Goal: Task Accomplishment & Management: Manage account settings

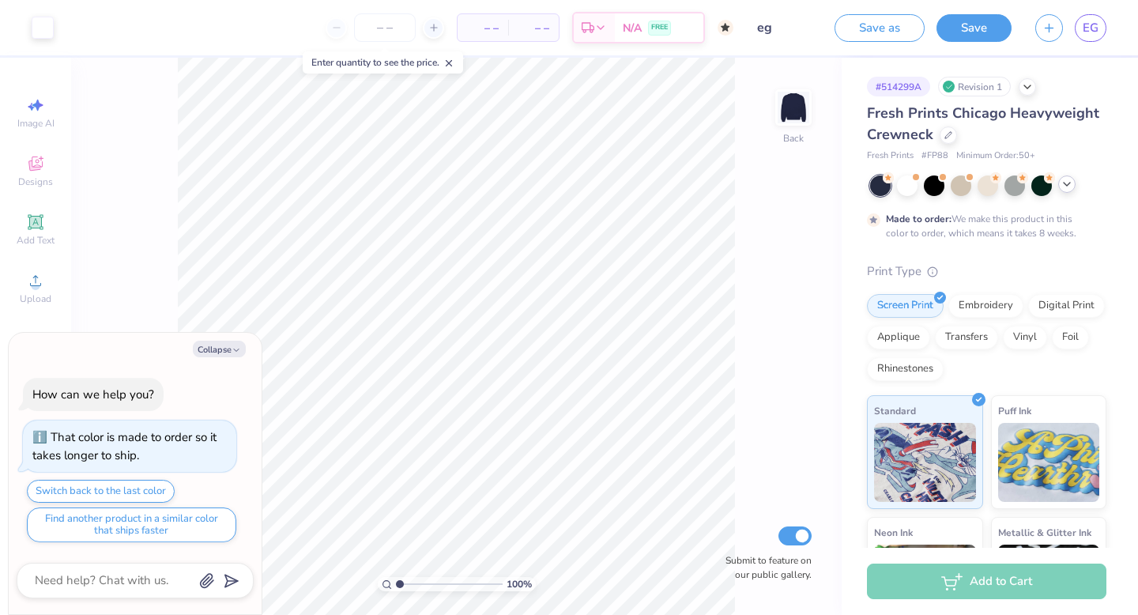
click at [1070, 187] on icon at bounding box center [1067, 184] width 13 height 13
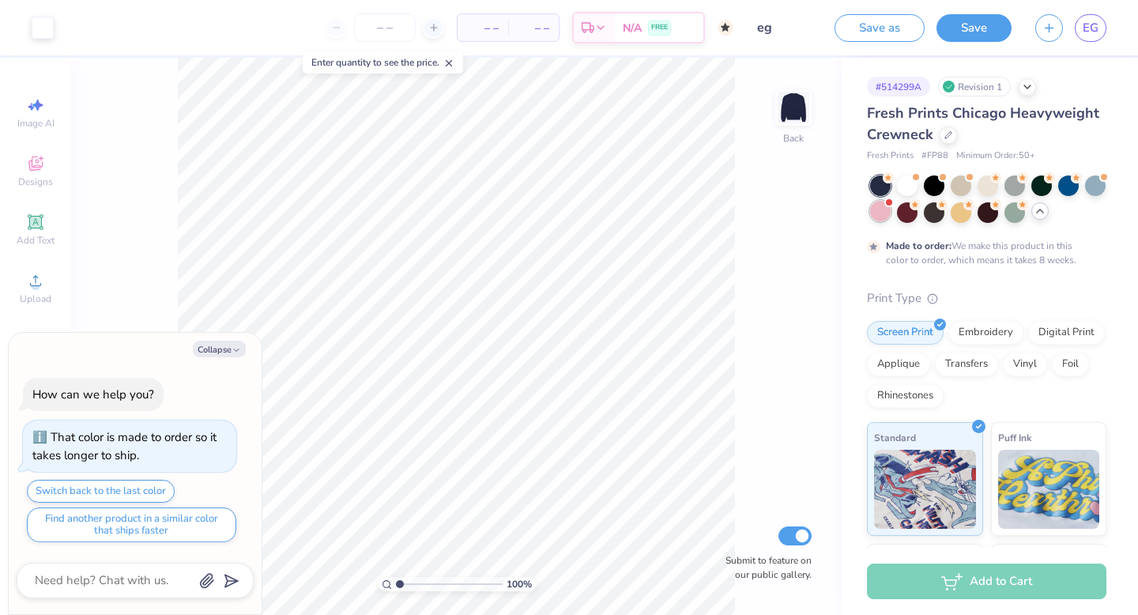
click at [877, 210] on div at bounding box center [880, 211] width 21 height 21
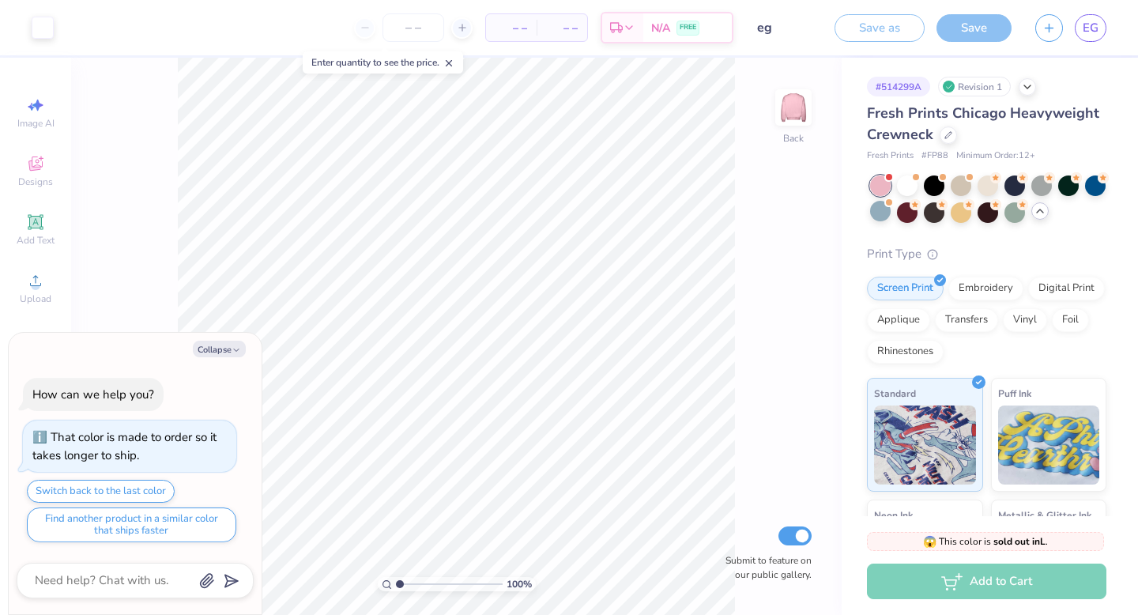
scroll to position [273, 0]
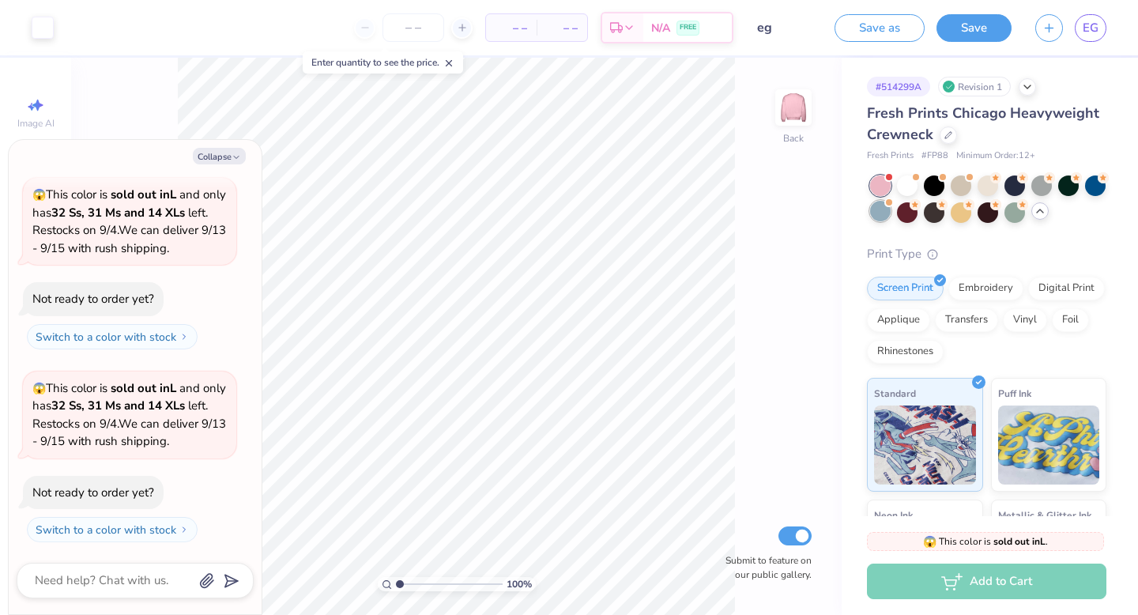
click at [878, 205] on div at bounding box center [880, 211] width 21 height 21
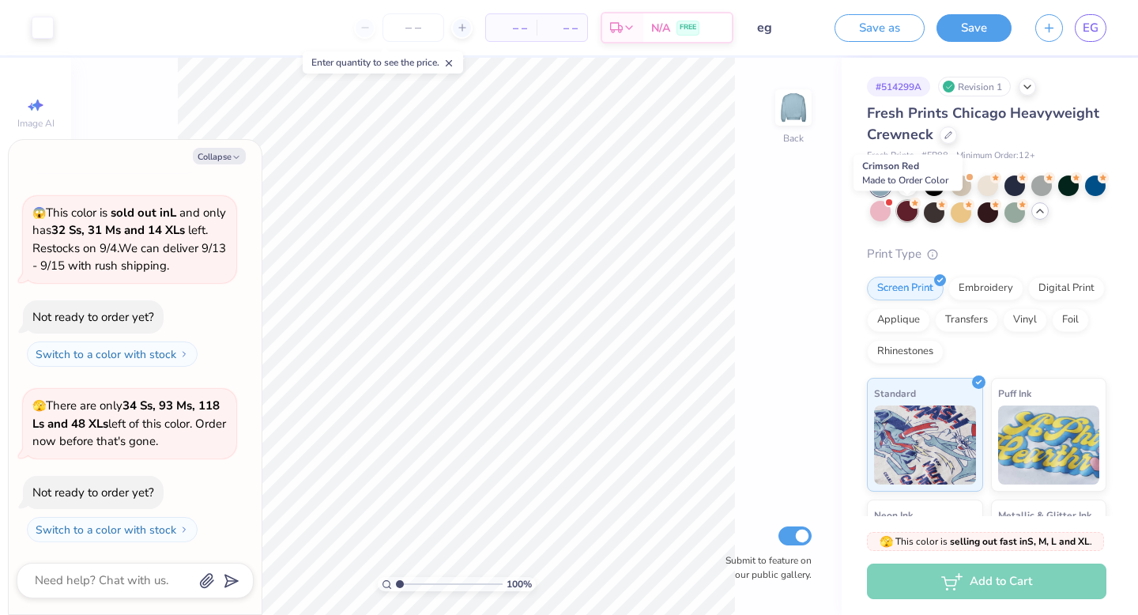
click at [899, 210] on div at bounding box center [907, 211] width 21 height 21
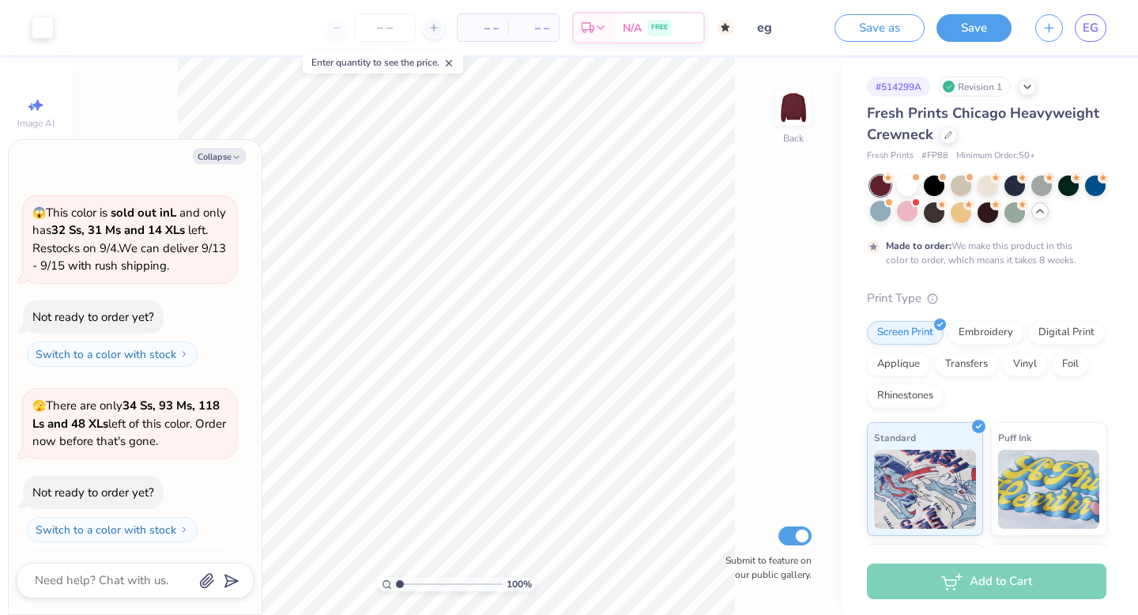
scroll to position [579, 0]
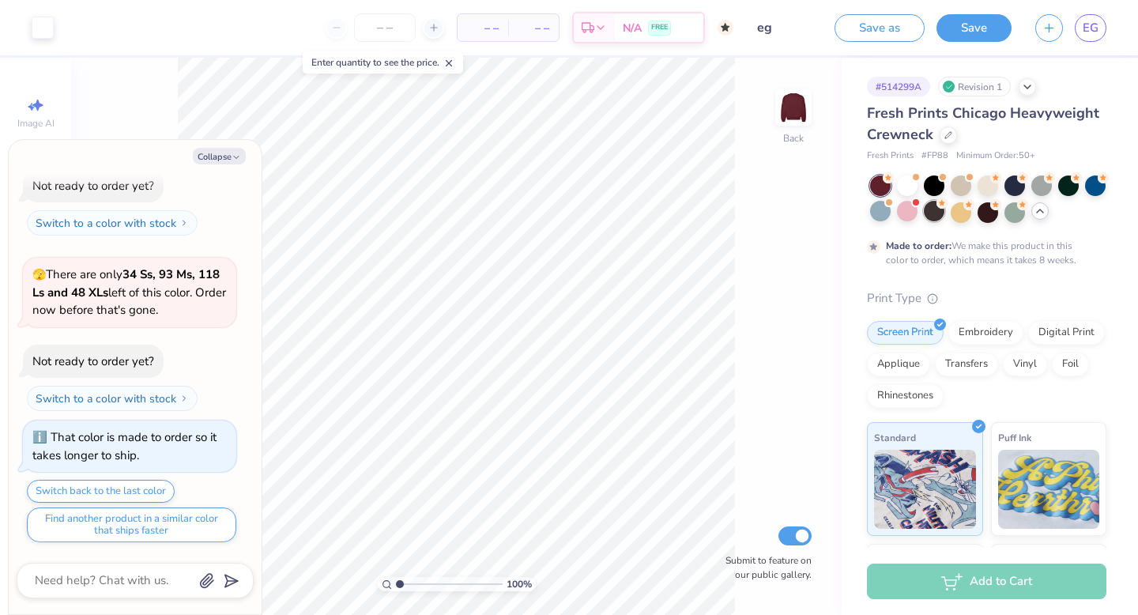
click at [933, 213] on div at bounding box center [934, 211] width 21 height 21
click at [1097, 186] on div at bounding box center [1095, 184] width 21 height 21
click at [1065, 185] on div at bounding box center [1068, 184] width 21 height 21
click at [1029, 185] on div at bounding box center [988, 198] width 236 height 47
click at [888, 210] on div at bounding box center [880, 211] width 21 height 21
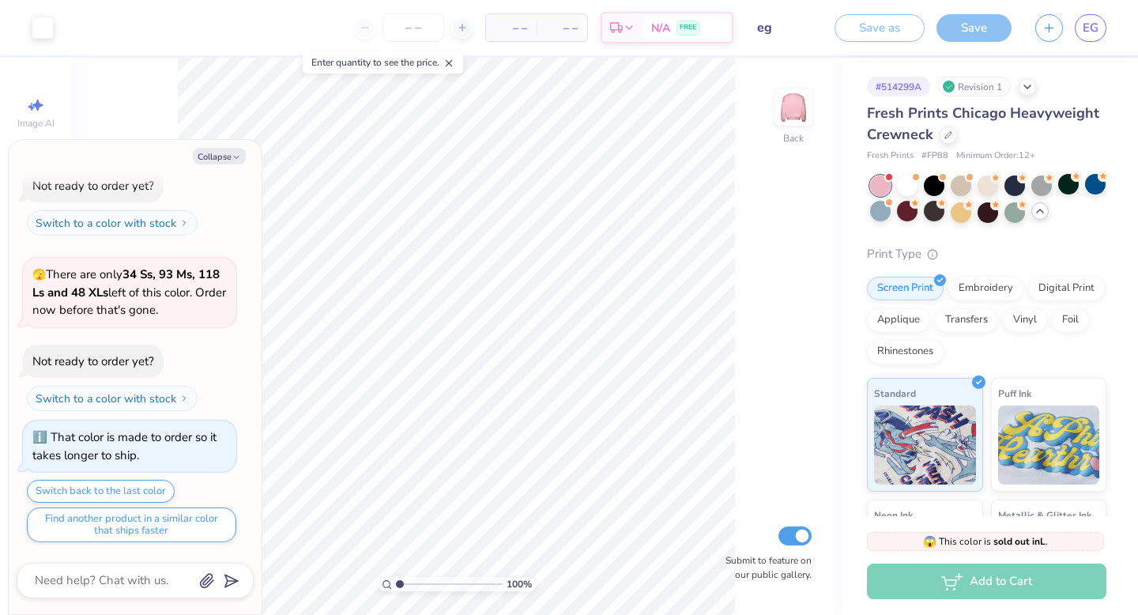
scroll to position [851, 0]
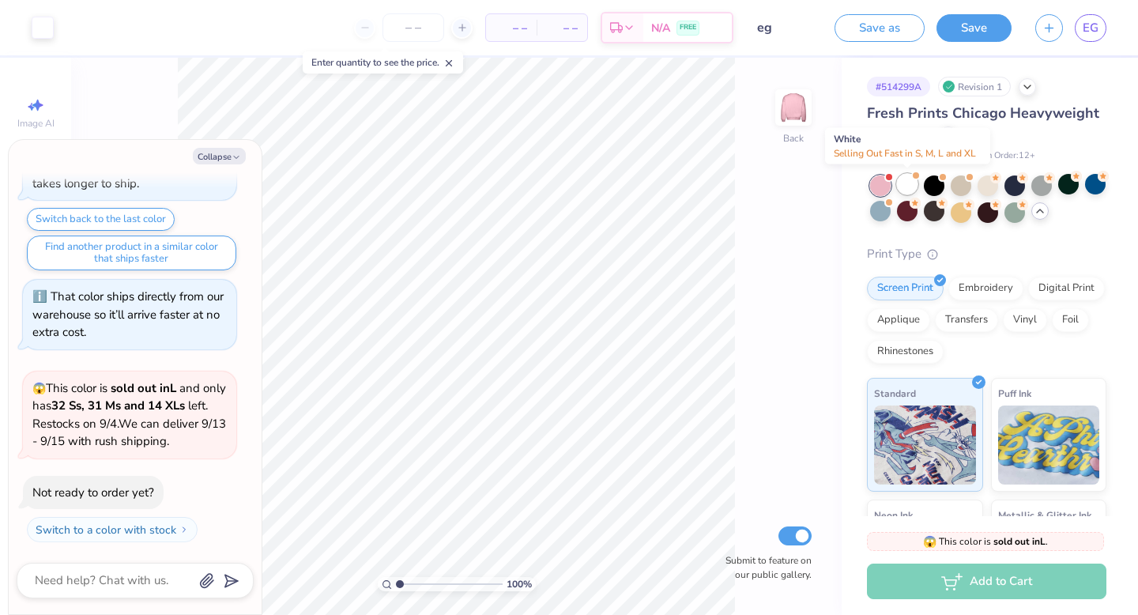
click at [912, 188] on div at bounding box center [907, 184] width 21 height 21
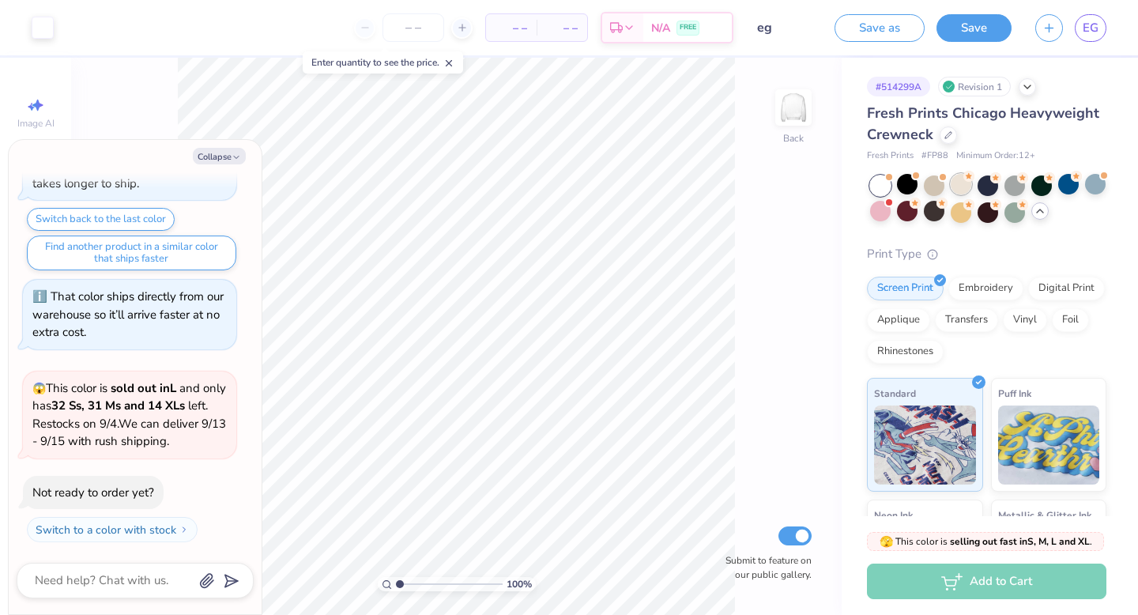
scroll to position [1027, 0]
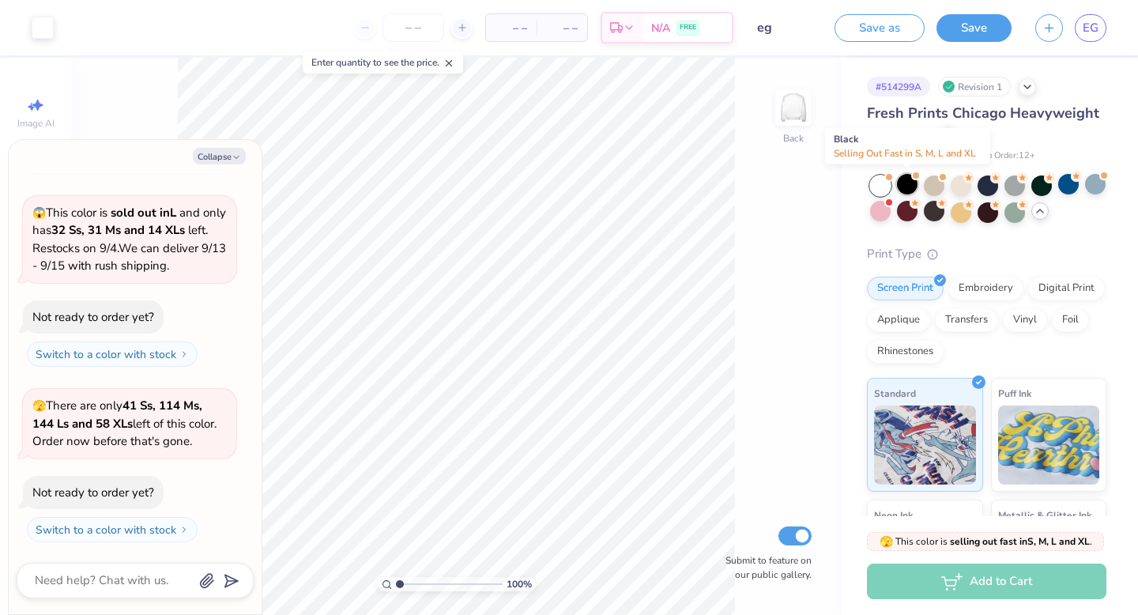
click at [904, 186] on div at bounding box center [907, 184] width 21 height 21
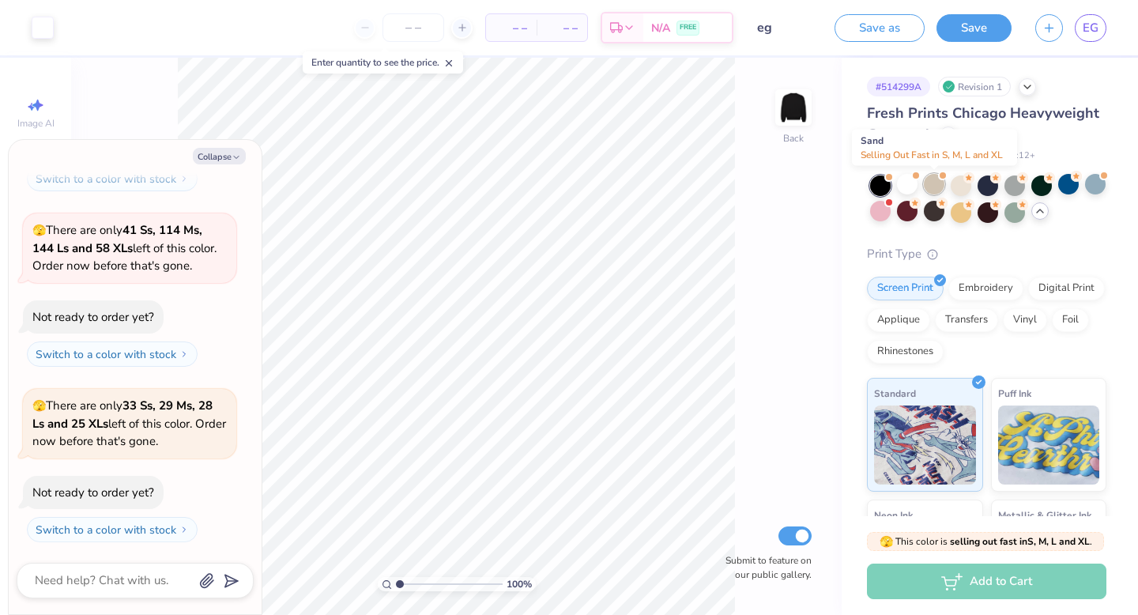
click at [939, 186] on div at bounding box center [934, 184] width 21 height 21
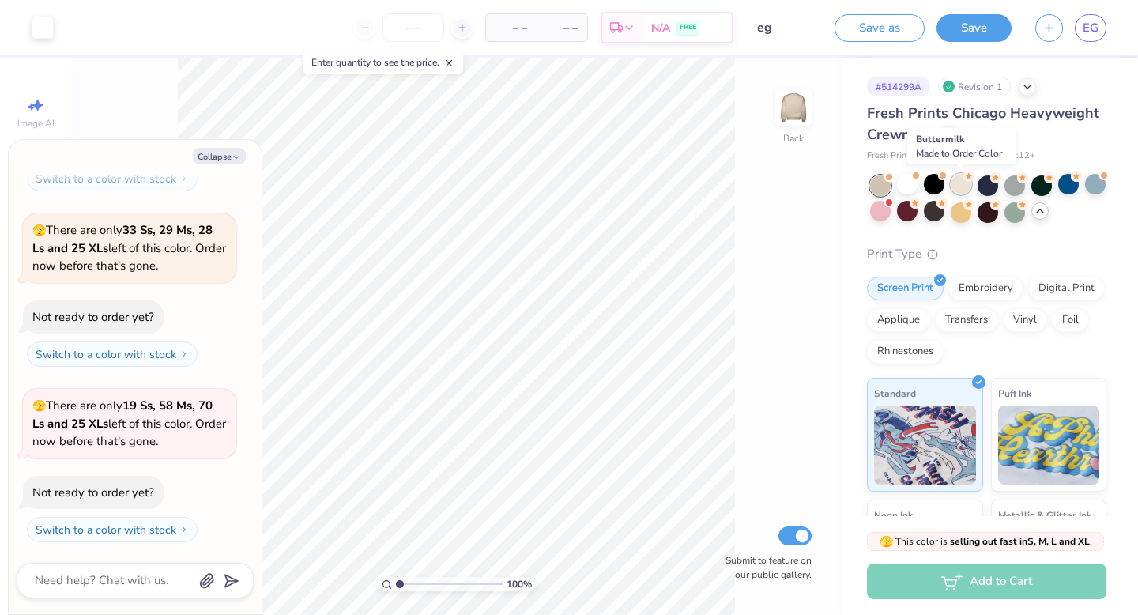
click at [960, 183] on div at bounding box center [961, 184] width 21 height 21
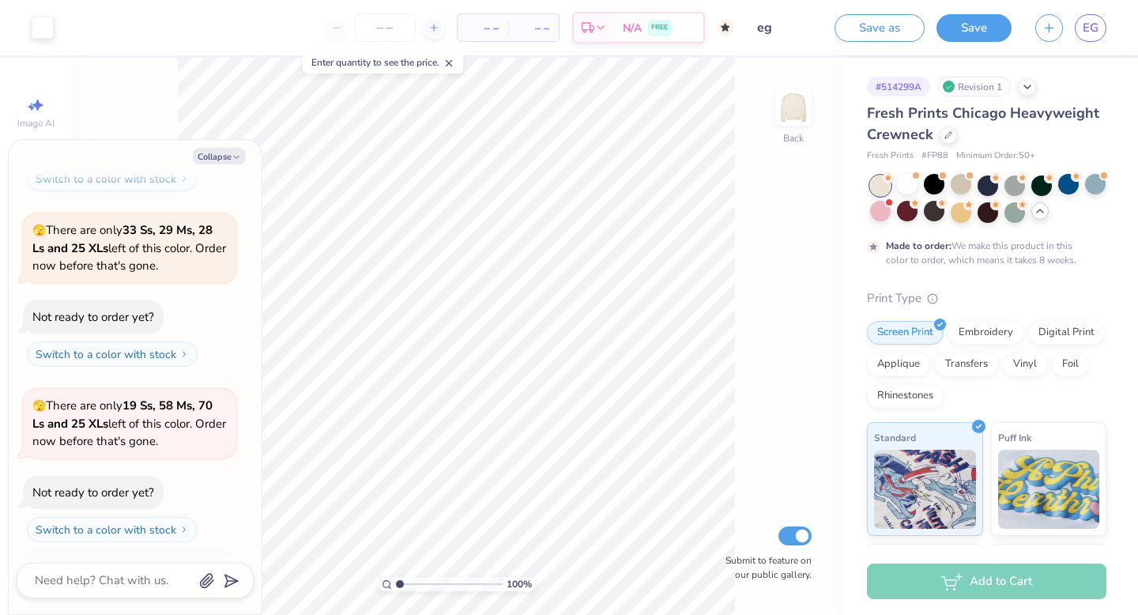
scroll to position [1509, 0]
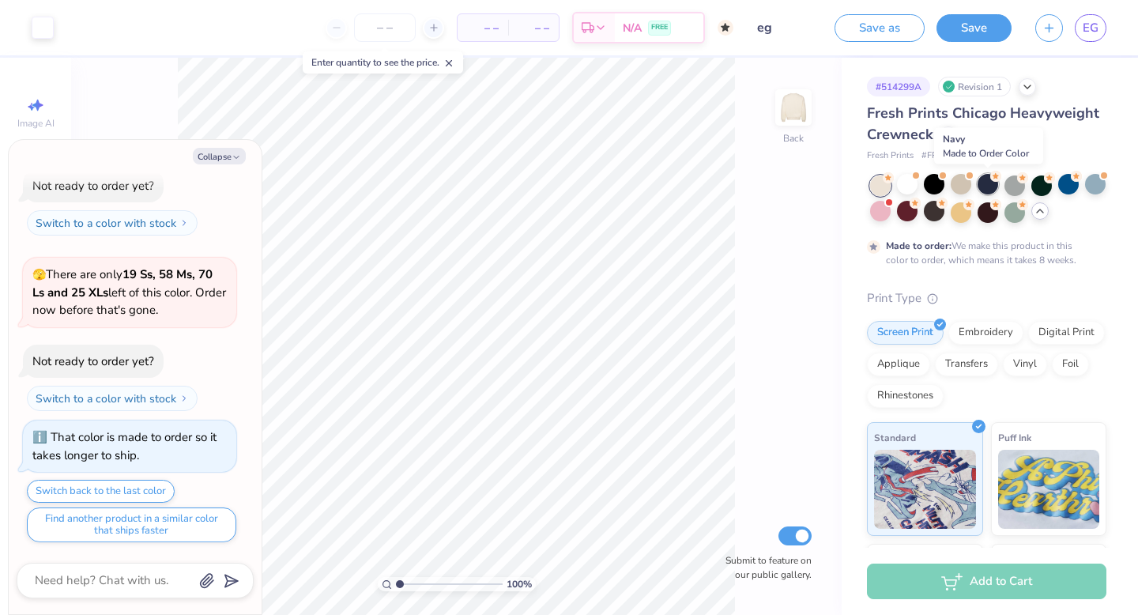
click at [984, 183] on div at bounding box center [988, 184] width 21 height 21
click at [979, 32] on button "Save" at bounding box center [974, 26] width 75 height 28
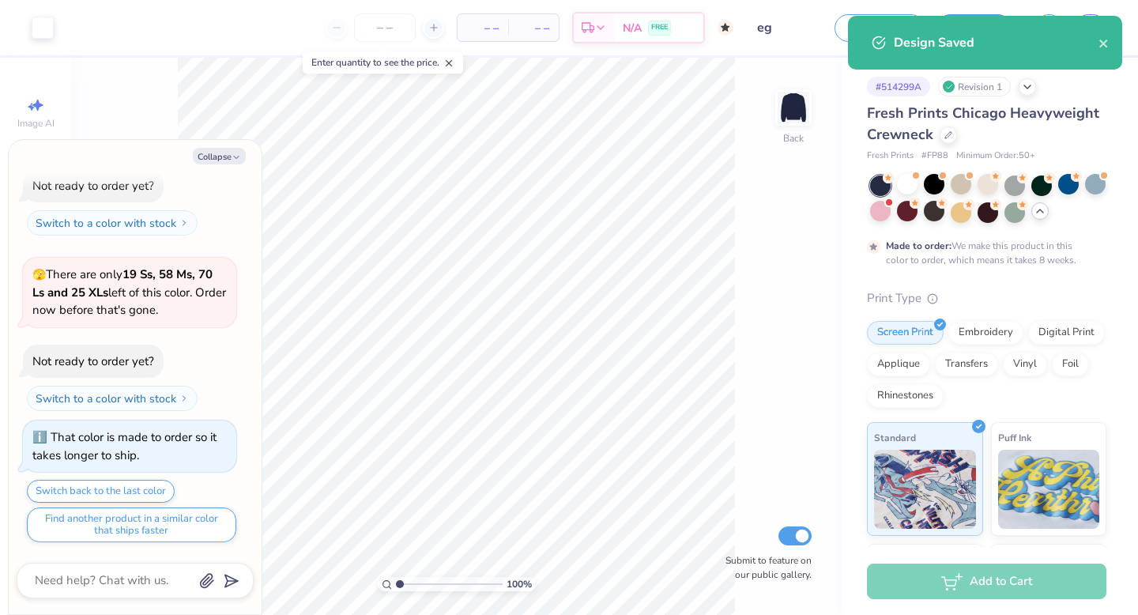
click at [1088, 41] on div "Design Saved" at bounding box center [996, 42] width 205 height 19
click at [1110, 42] on div "Design Saved" at bounding box center [985, 43] width 274 height 54
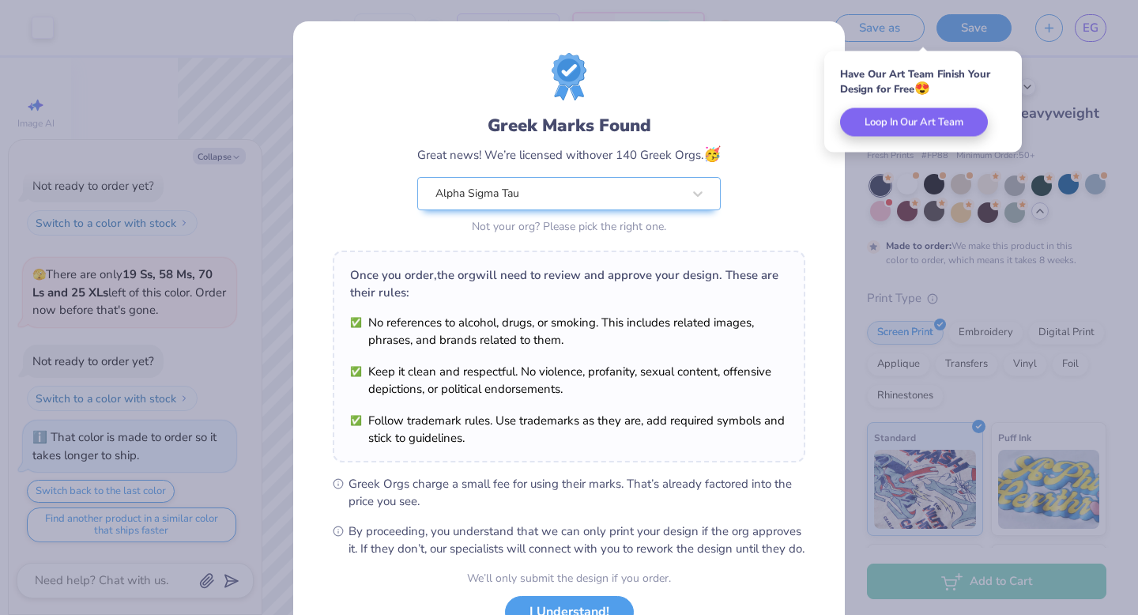
scroll to position [125, 0]
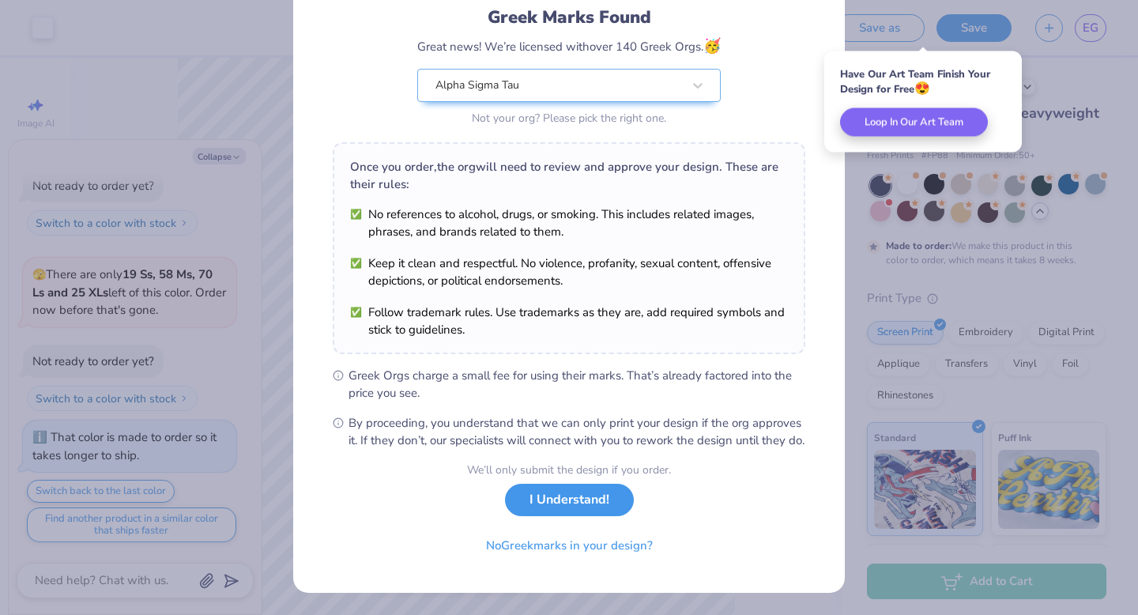
click at [580, 504] on button "I Understand!" at bounding box center [569, 500] width 129 height 32
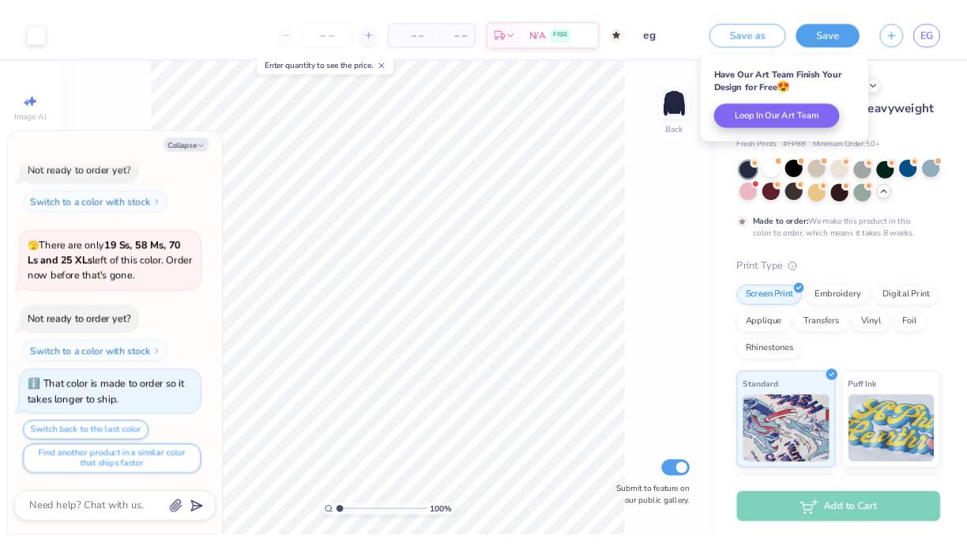
scroll to position [0, 0]
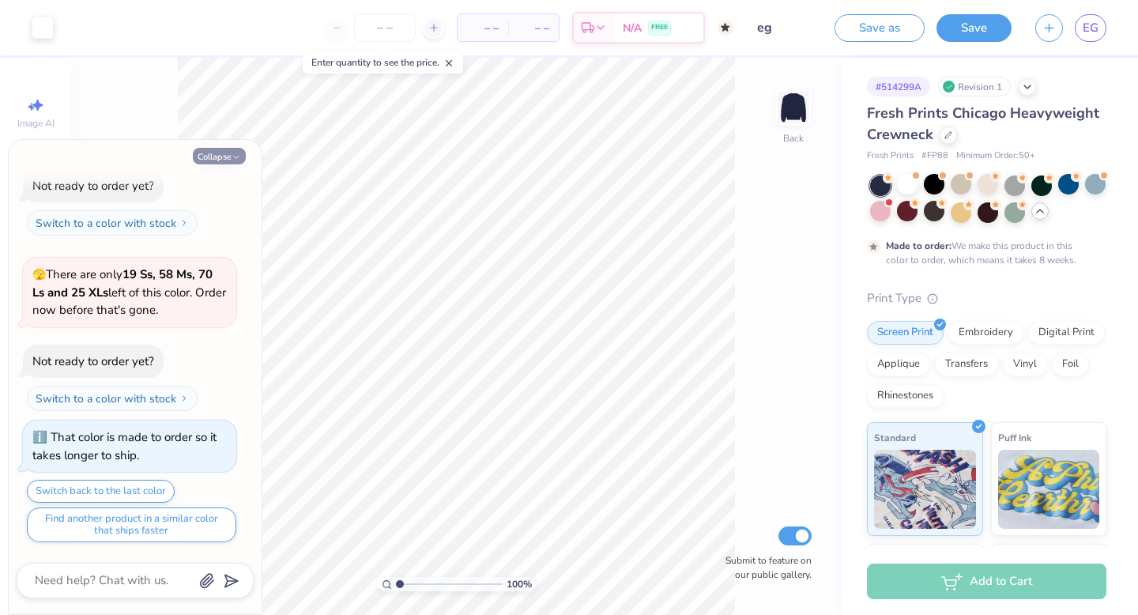
click at [202, 155] on button "Collapse" at bounding box center [219, 156] width 53 height 17
type textarea "x"
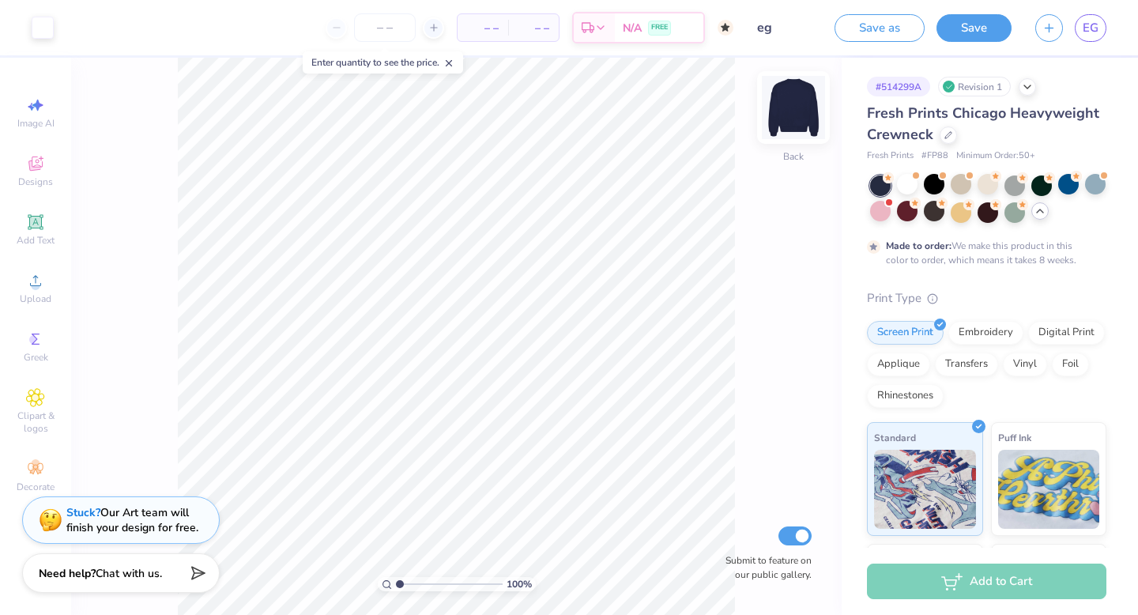
click at [788, 111] on img at bounding box center [793, 107] width 63 height 63
click at [788, 111] on img at bounding box center [794, 108] width 32 height 32
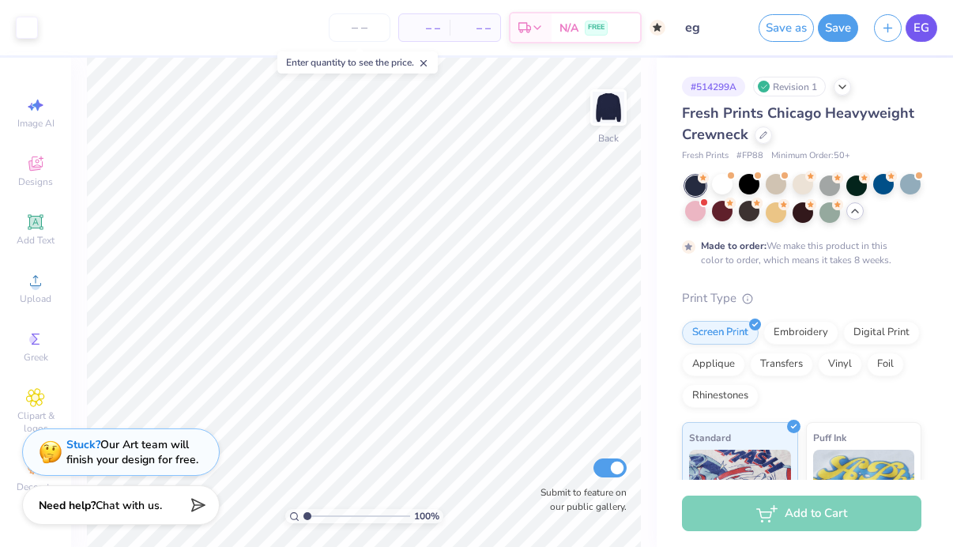
click at [914, 21] on span "EG" at bounding box center [922, 28] width 16 height 18
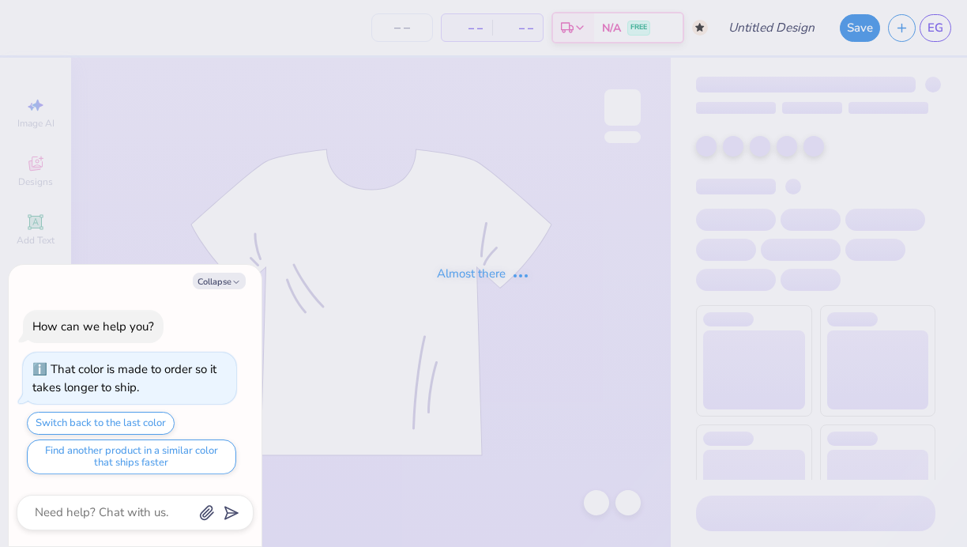
type input "eg"
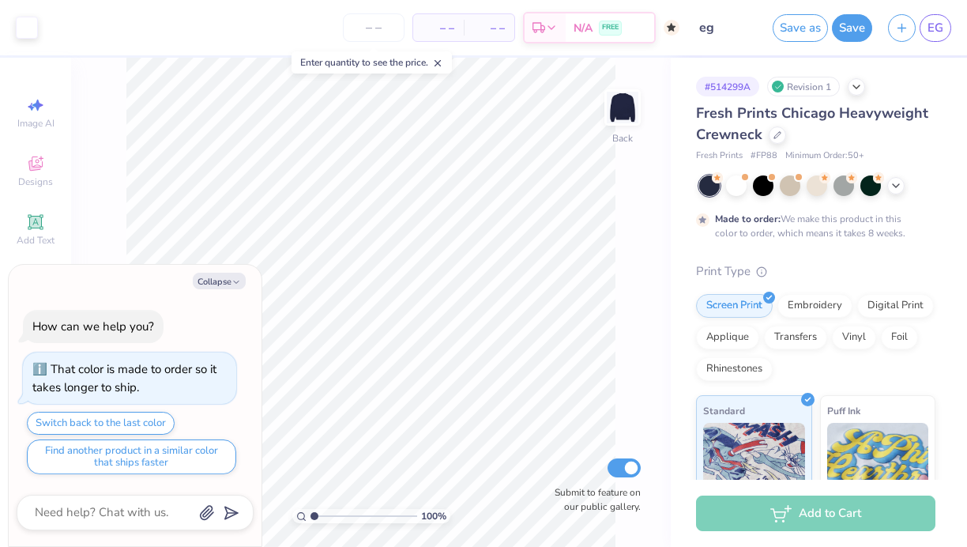
click at [902, 178] on div at bounding box center [817, 185] width 236 height 21
click at [892, 190] on icon at bounding box center [896, 184] width 13 height 13
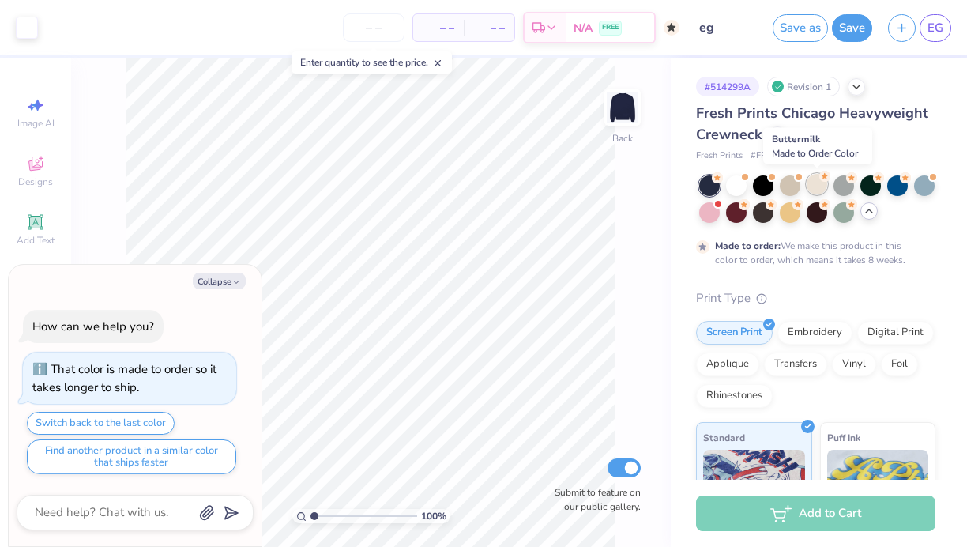
click at [815, 190] on div at bounding box center [817, 184] width 21 height 21
click at [222, 277] on button "Collapse" at bounding box center [219, 281] width 53 height 17
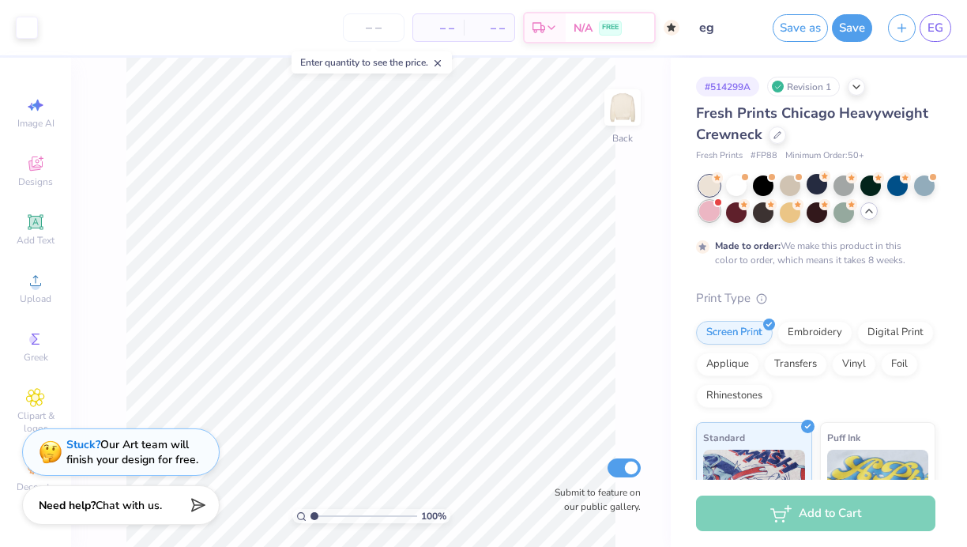
click at [714, 209] on div at bounding box center [709, 211] width 21 height 21
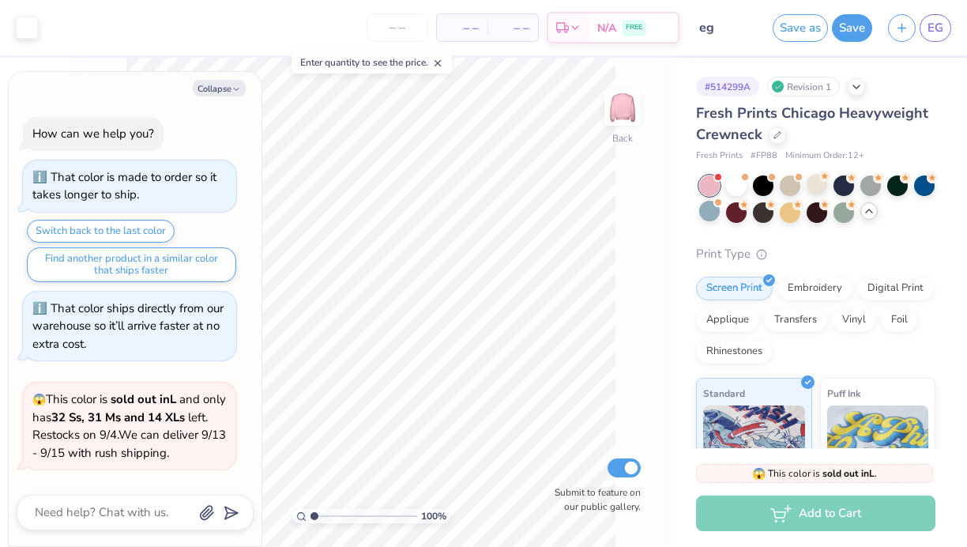
scroll to position [273, 0]
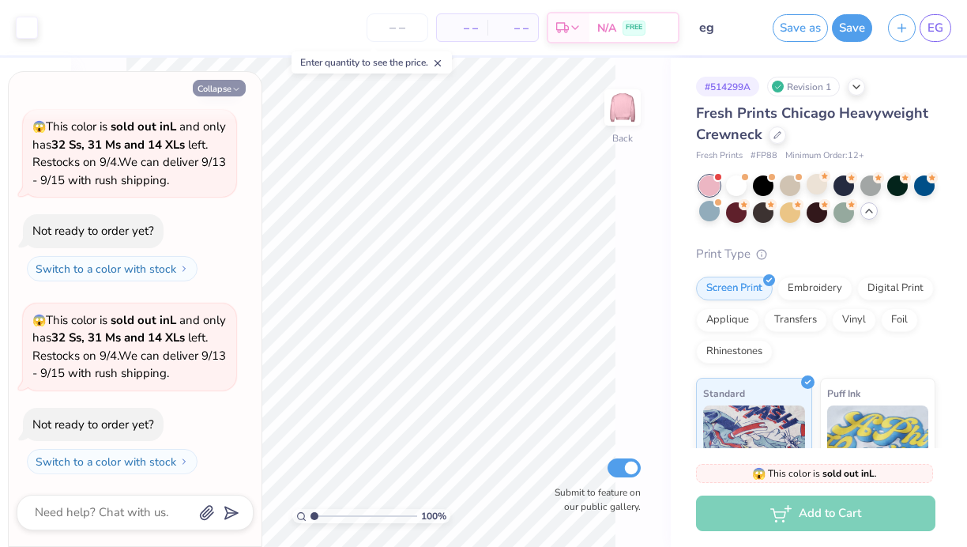
click at [228, 88] on button "Collapse" at bounding box center [219, 88] width 53 height 17
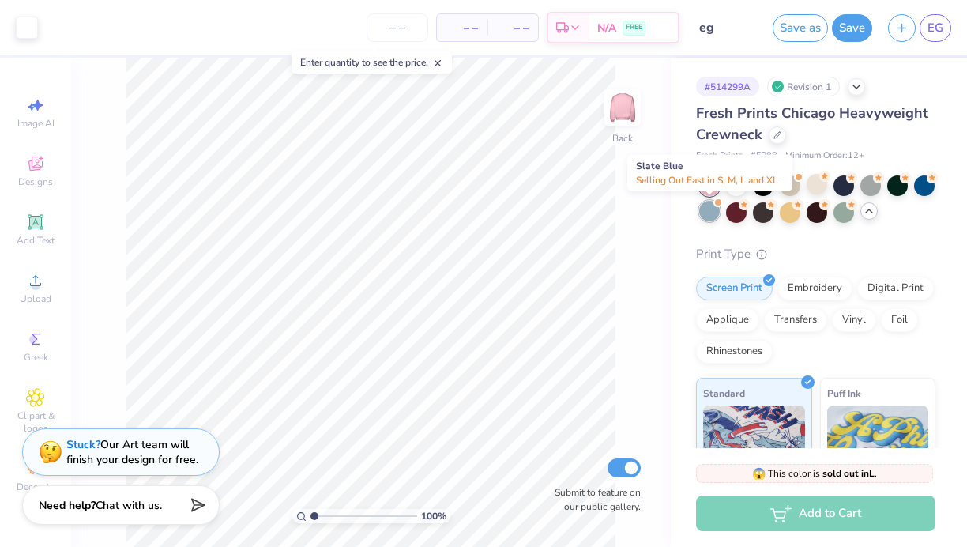
click at [702, 214] on div at bounding box center [709, 211] width 21 height 21
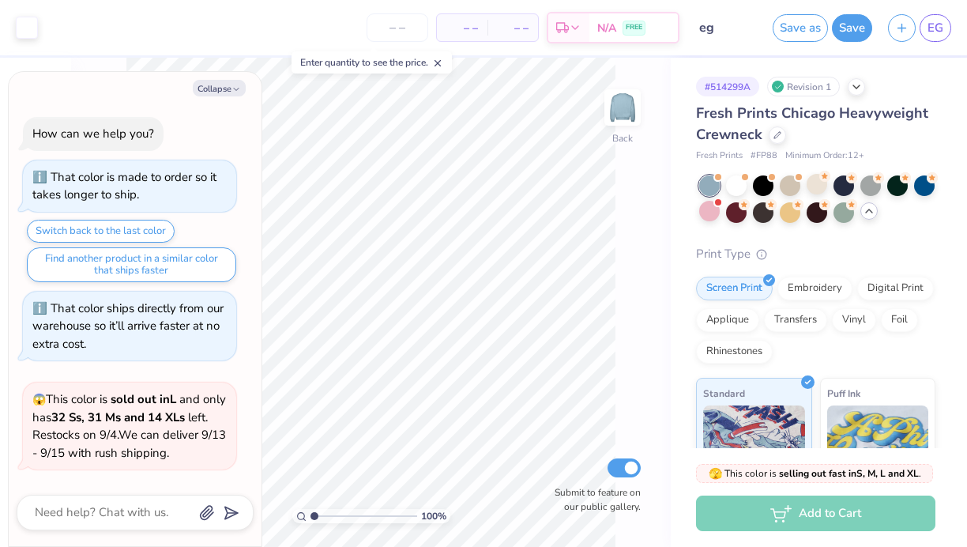
scroll to position [448, 0]
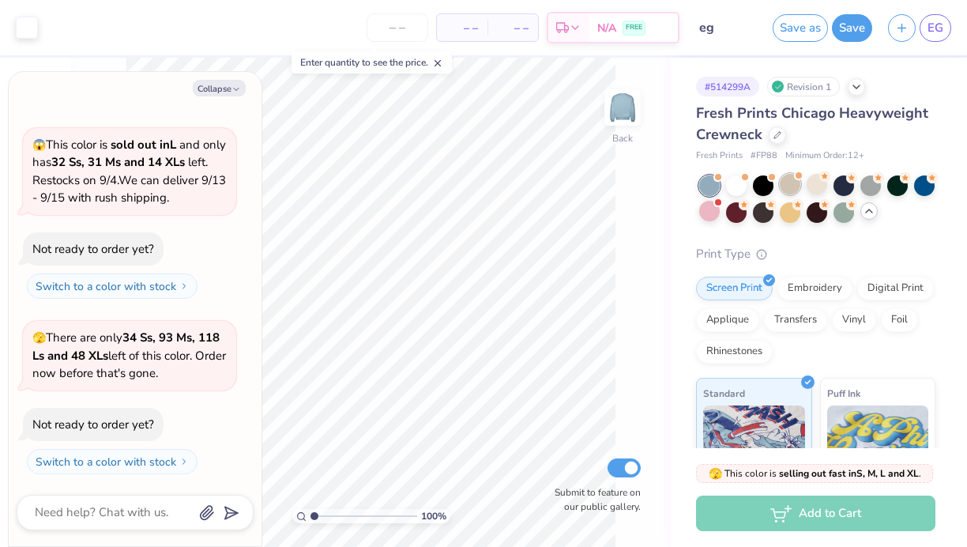
click at [797, 185] on div at bounding box center [790, 184] width 21 height 21
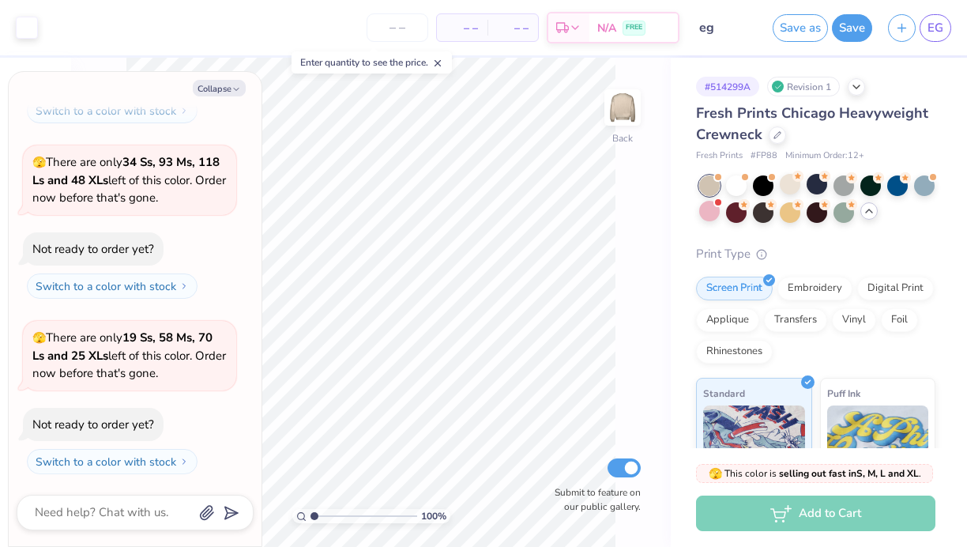
click at [230, 76] on div "Collapse How can we help you? That color is made to order so it takes longer to…" at bounding box center [135, 309] width 253 height 474
click at [222, 96] on div "Collapse How can we help you? That color is made to order so it takes longer to…" at bounding box center [135, 309] width 253 height 474
click at [221, 94] on button "Collapse" at bounding box center [219, 88] width 53 height 17
type textarea "x"
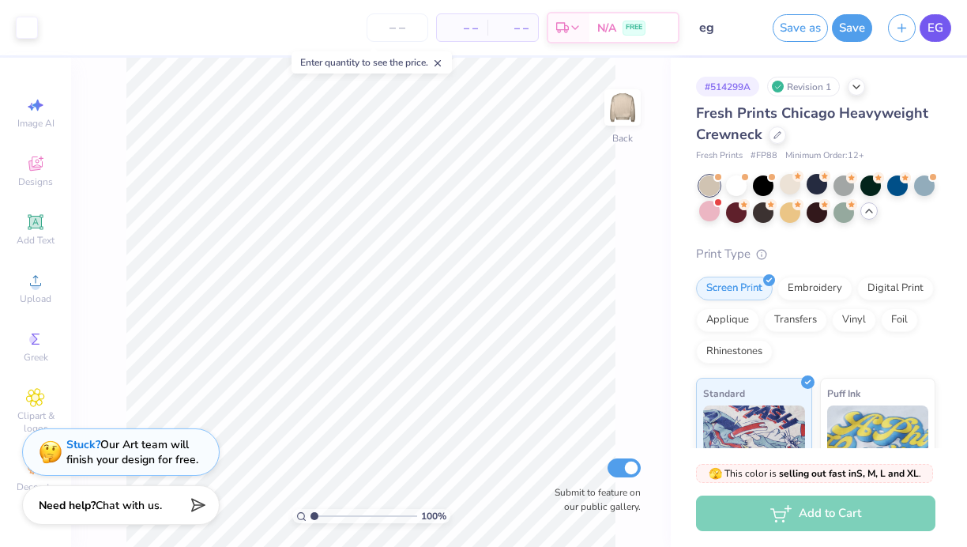
click at [941, 27] on span "EG" at bounding box center [936, 28] width 16 height 18
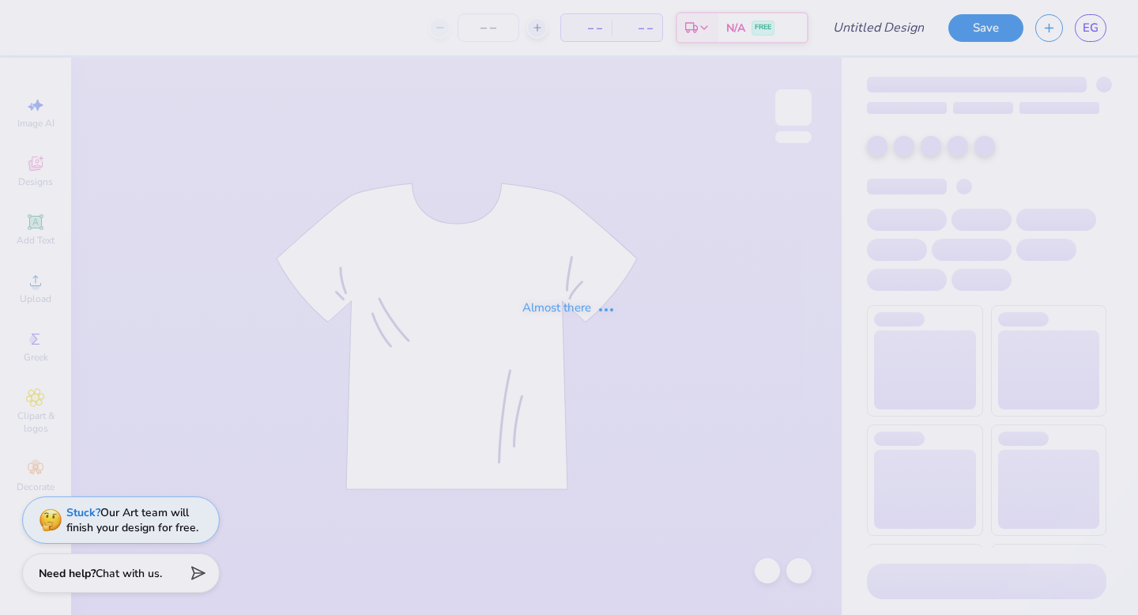
type input "Belmont University : Emily Gomez"
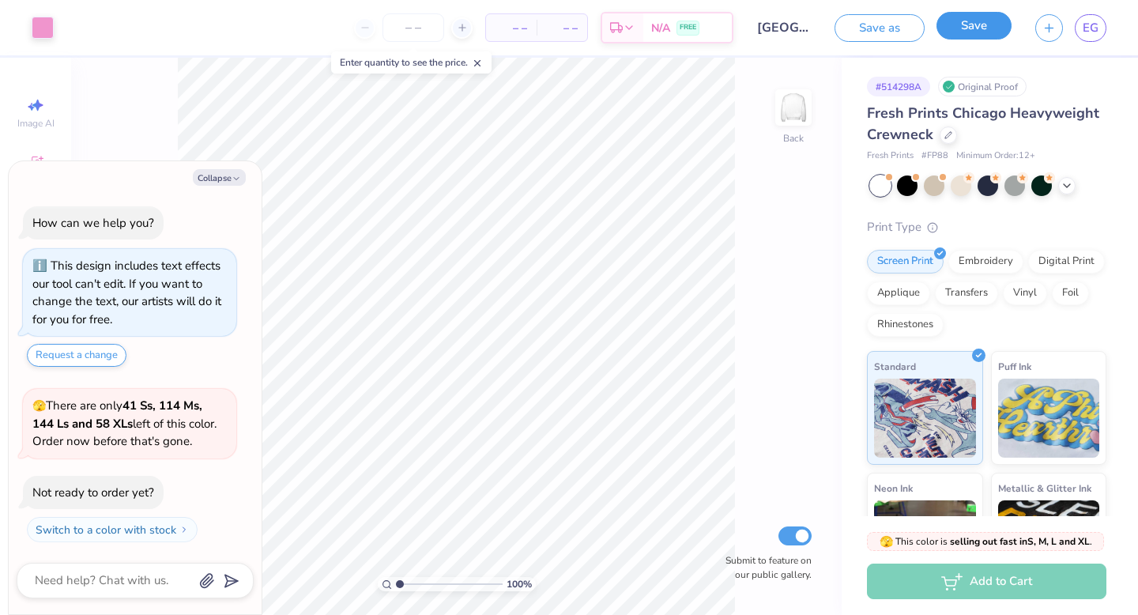
click at [964, 26] on button "Save" at bounding box center [974, 26] width 75 height 28
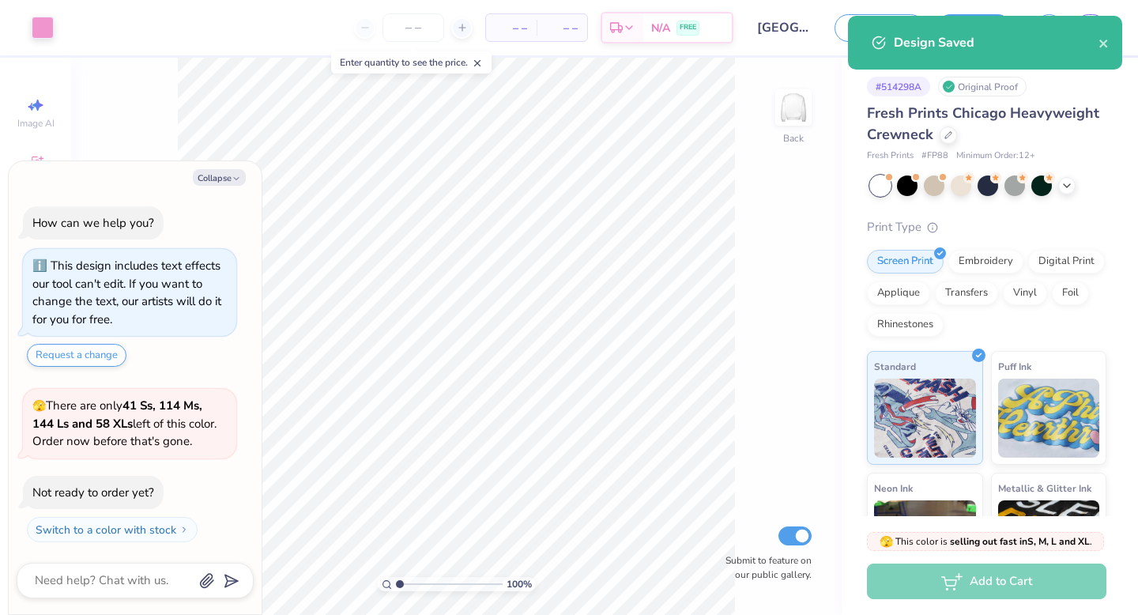
click at [1092, 25] on div "Design Saved" at bounding box center [985, 43] width 274 height 54
click at [1102, 44] on icon "close" at bounding box center [1103, 44] width 8 height 8
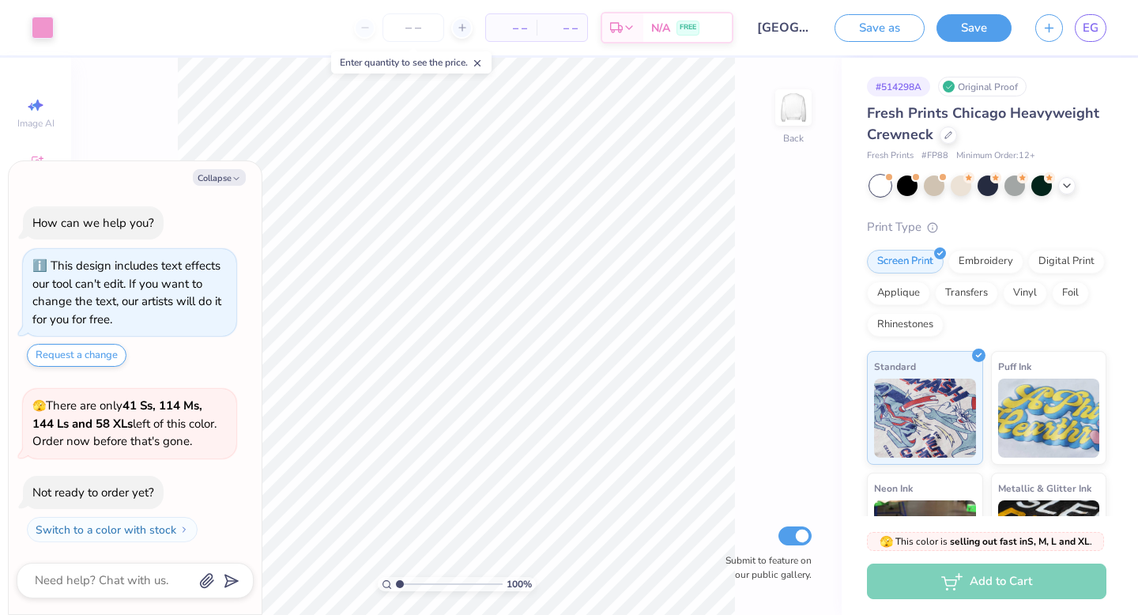
click at [1102, 28] on div "Design Saved" at bounding box center [985, 49] width 281 height 72
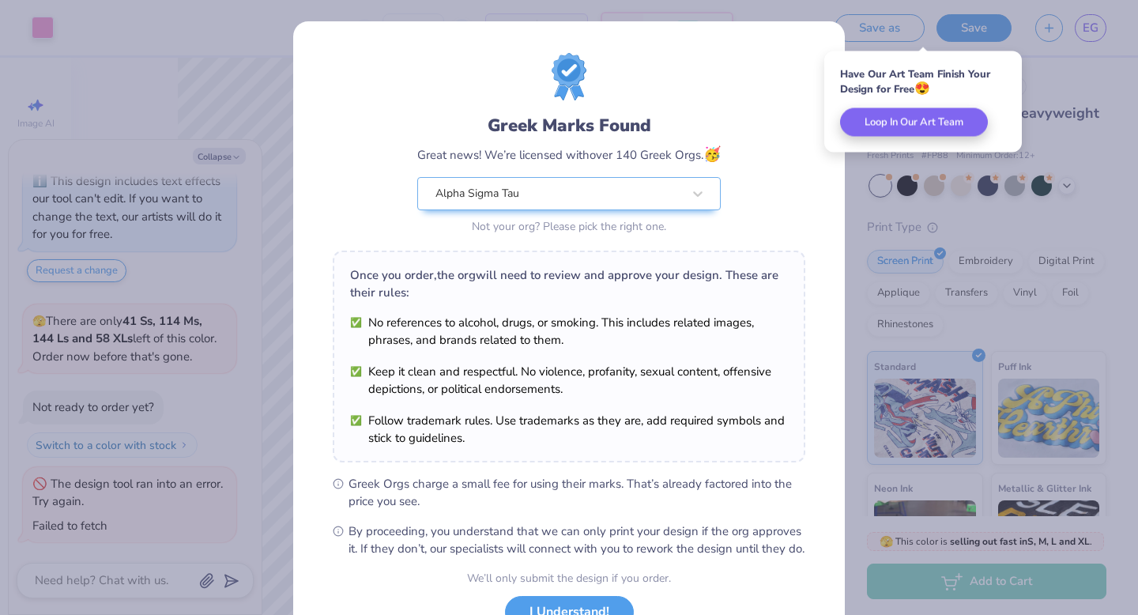
scroll to position [125, 0]
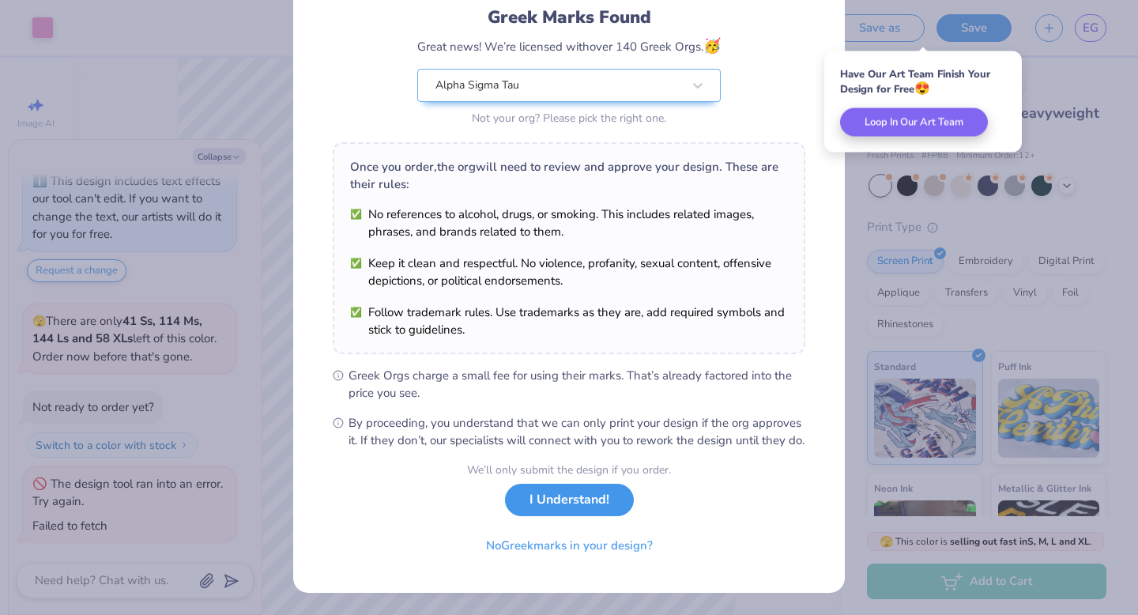
click at [583, 511] on button "I Understand!" at bounding box center [569, 500] width 129 height 32
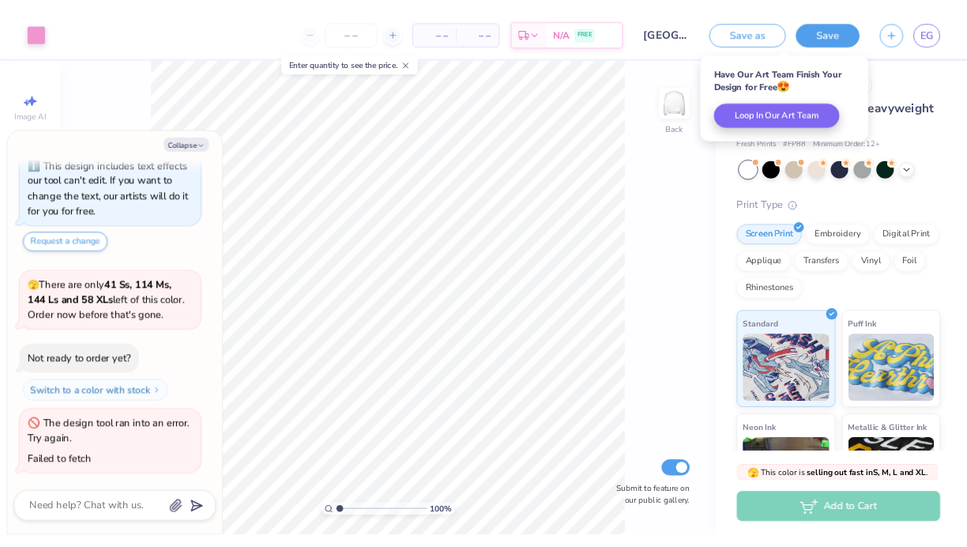
scroll to position [0, 0]
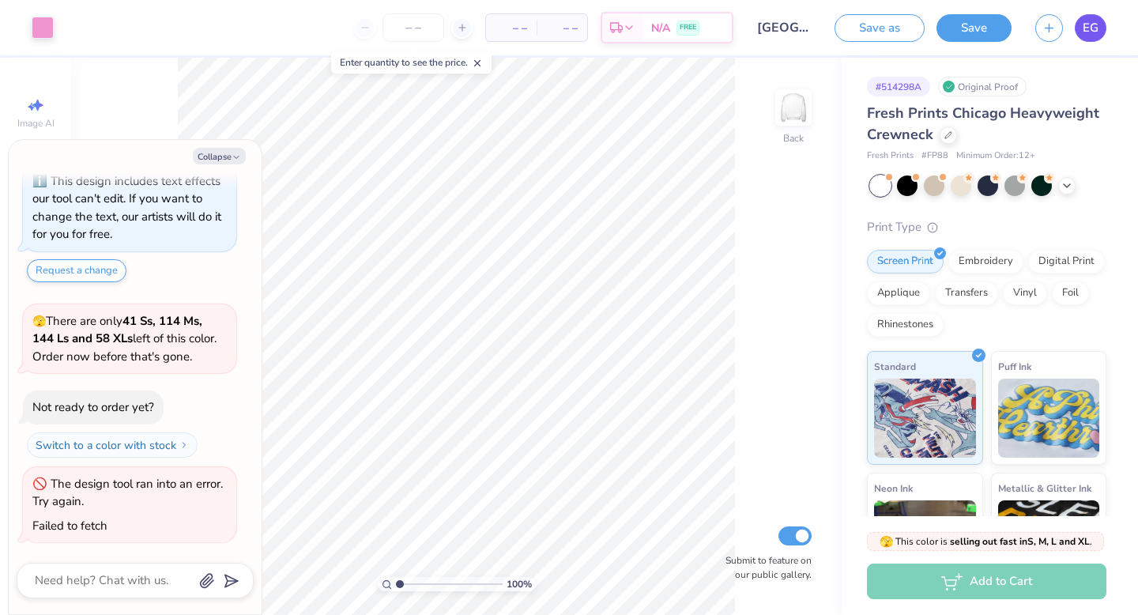
click at [1088, 31] on span "EG" at bounding box center [1091, 28] width 16 height 18
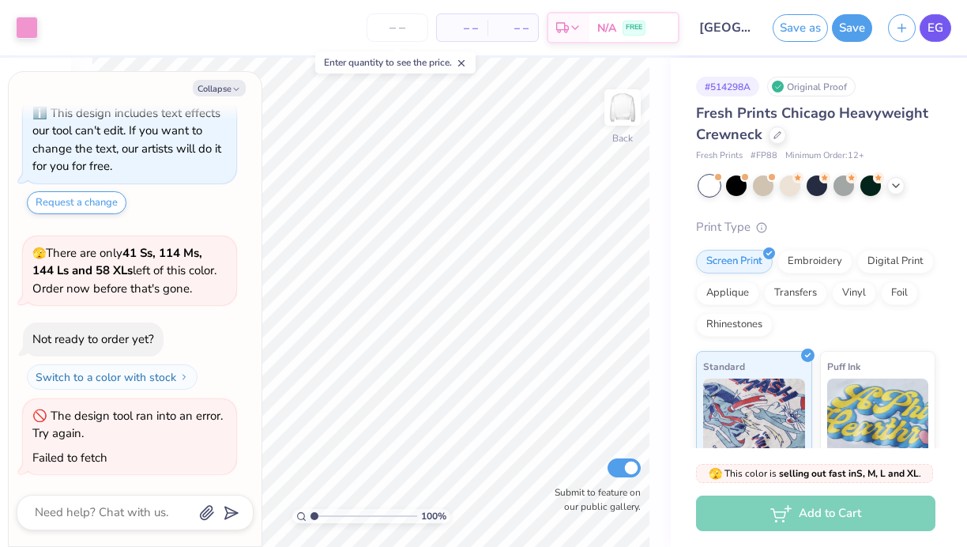
type textarea "x"
click at [940, 25] on span "EG" at bounding box center [936, 28] width 16 height 18
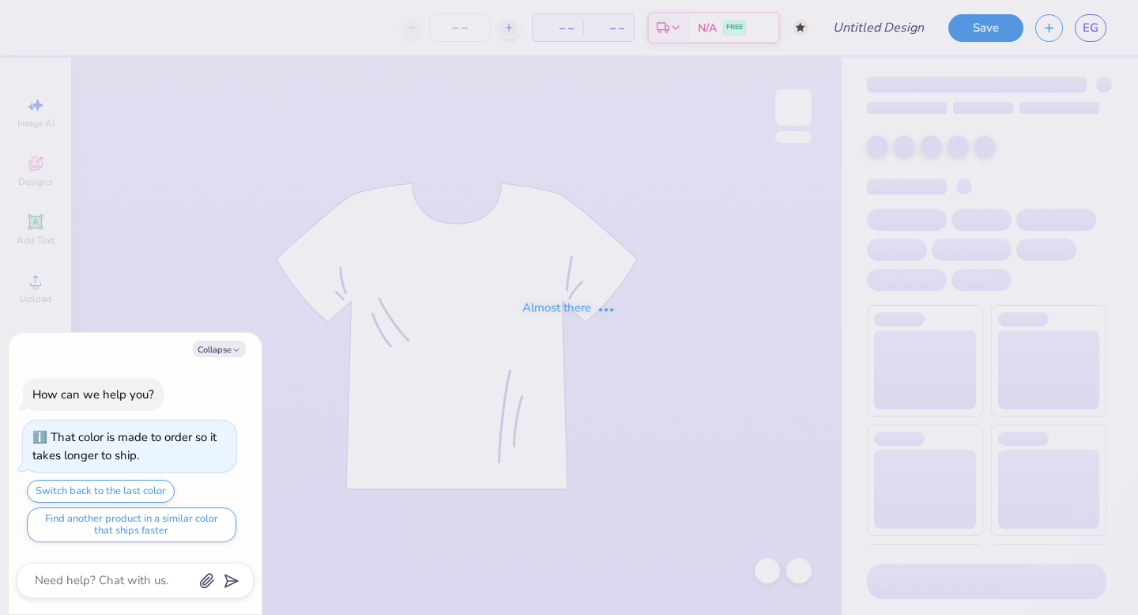
type textarea "x"
type input "eg"
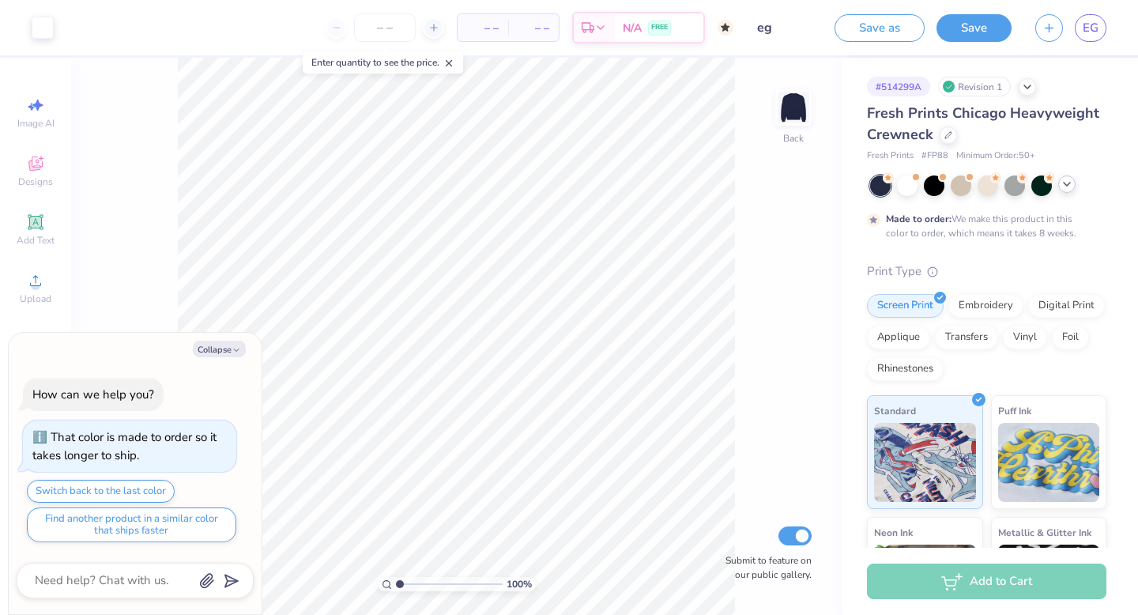
click at [1061, 189] on icon at bounding box center [1067, 184] width 13 height 13
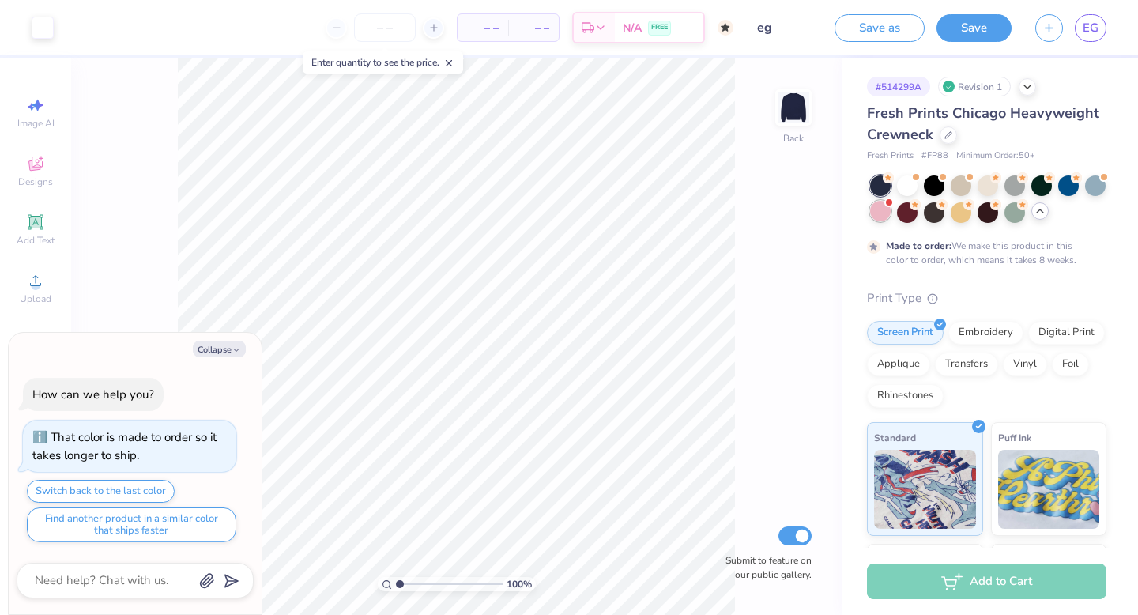
click at [879, 213] on div at bounding box center [880, 211] width 21 height 21
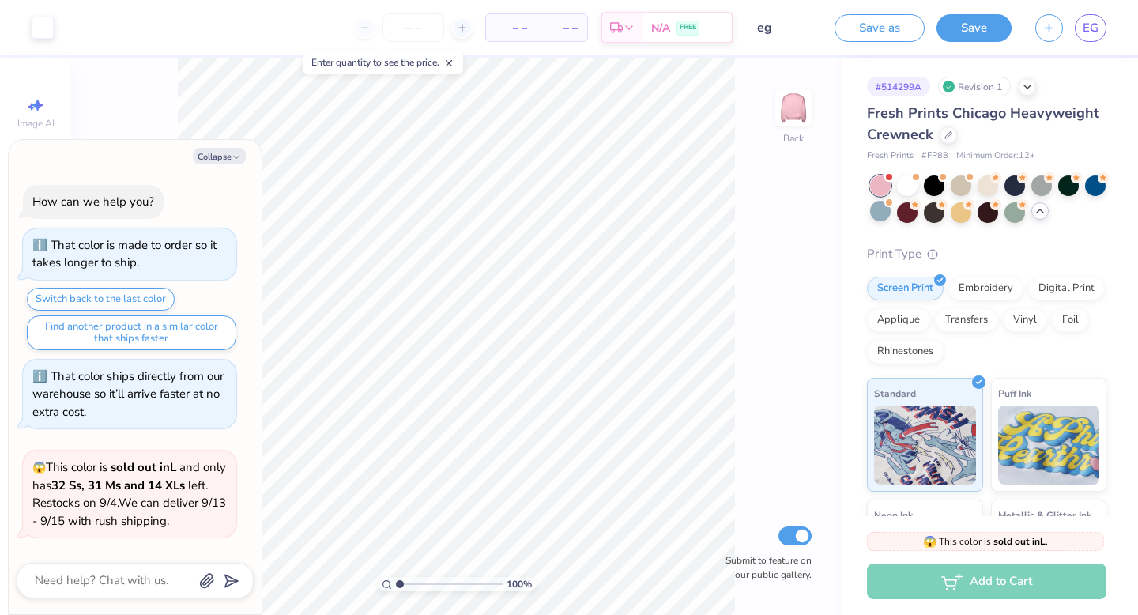
scroll to position [273, 0]
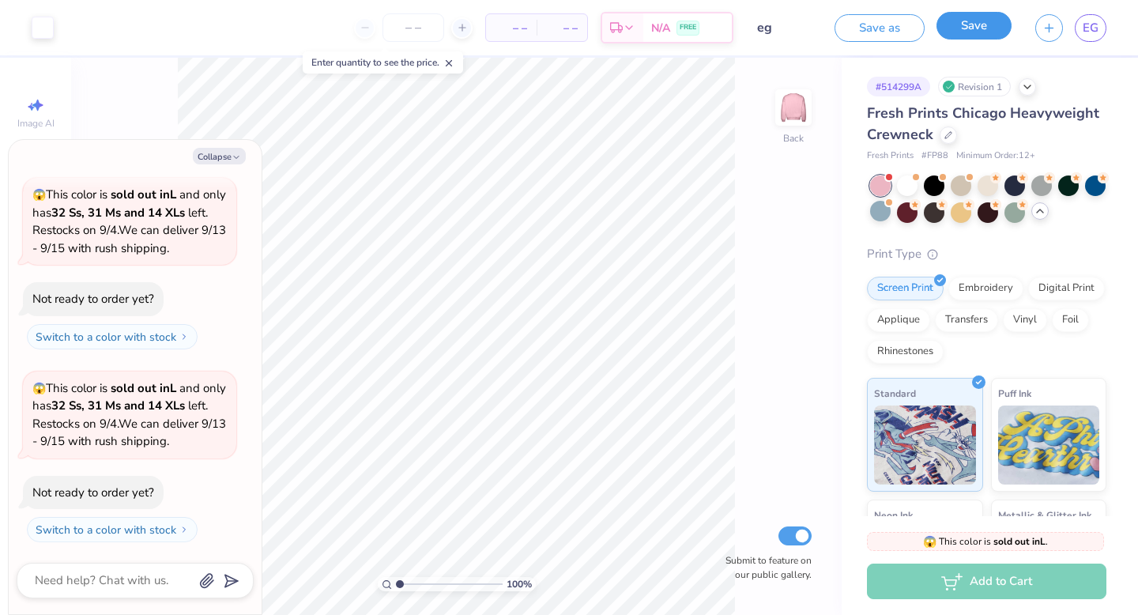
click at [985, 28] on button "Save" at bounding box center [974, 26] width 75 height 28
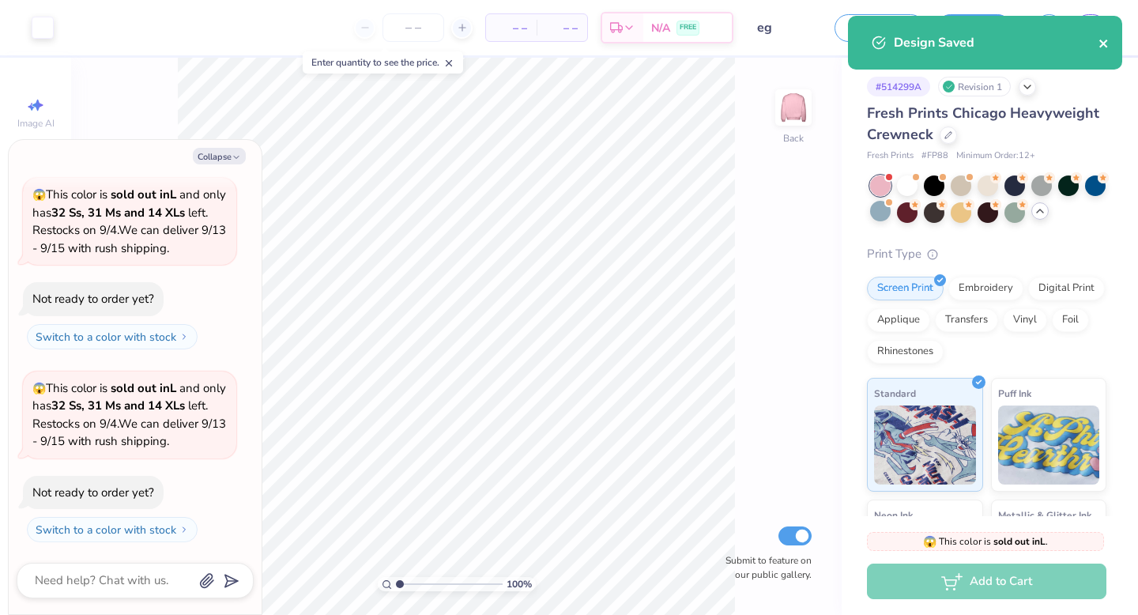
click at [1104, 43] on icon "close" at bounding box center [1103, 44] width 8 height 8
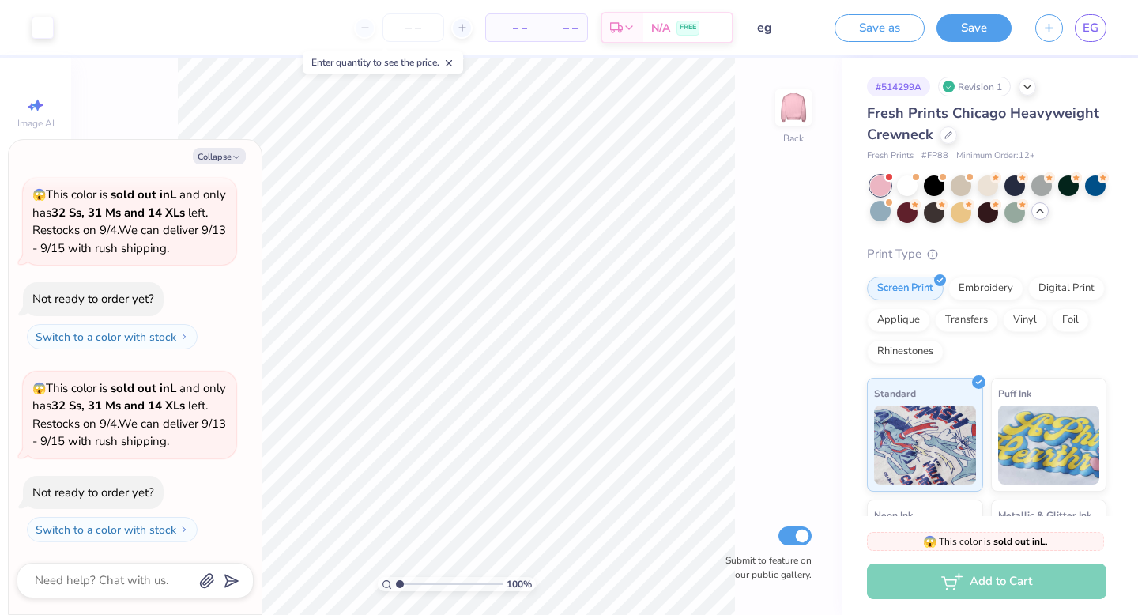
click at [1101, 39] on div "Design Saved" at bounding box center [985, 49] width 281 height 72
type textarea "x"
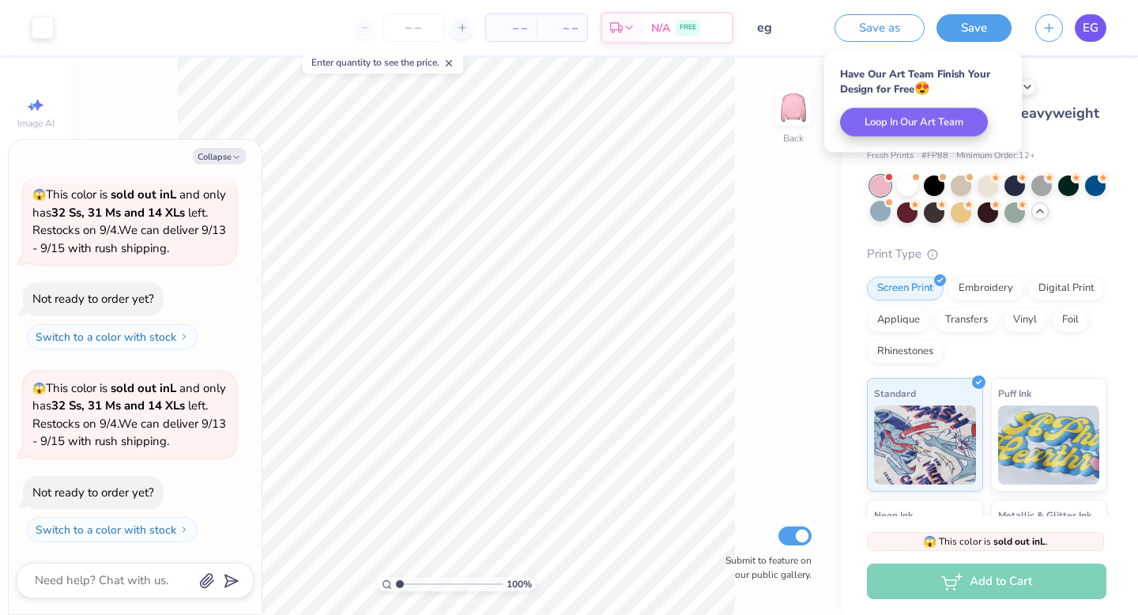
click at [1095, 35] on span "EG" at bounding box center [1091, 28] width 16 height 18
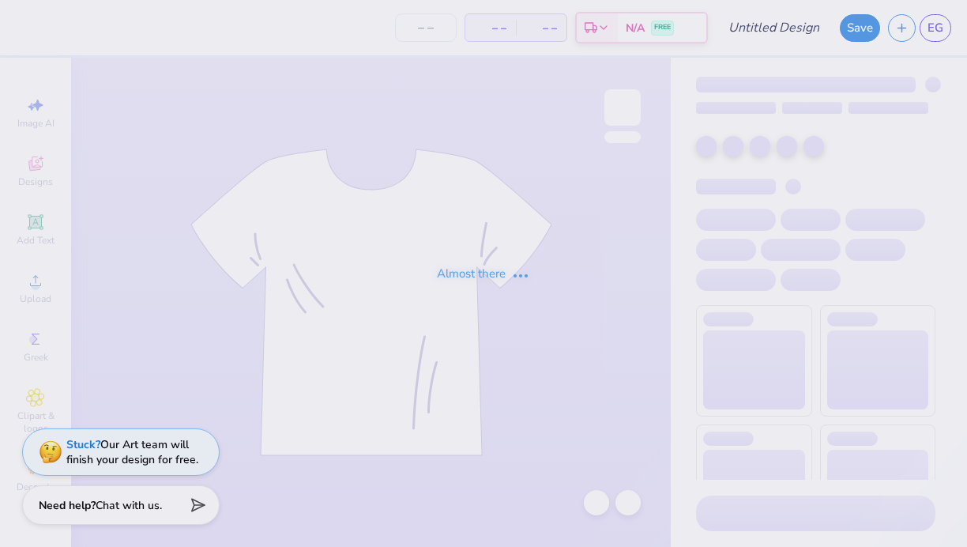
type input "eg"
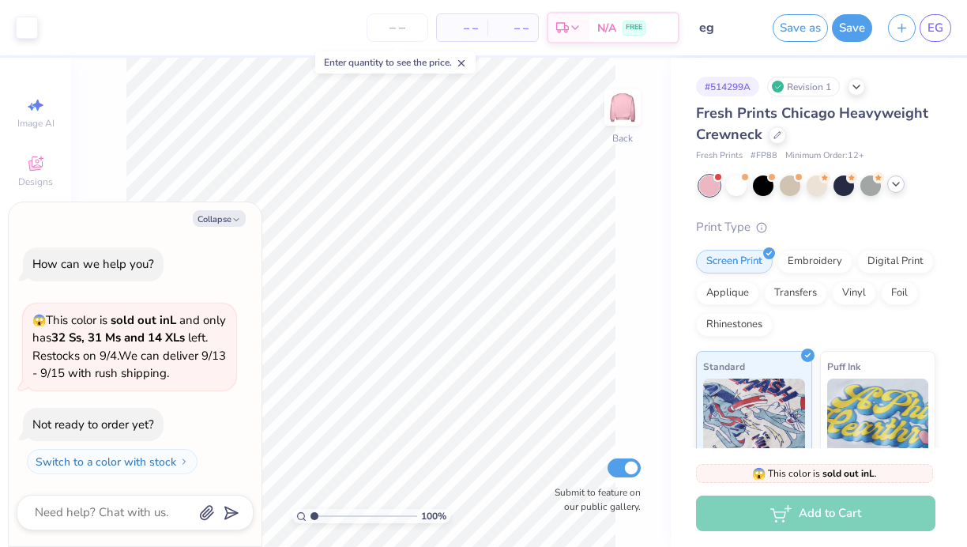
click at [890, 183] on icon at bounding box center [896, 184] width 13 height 13
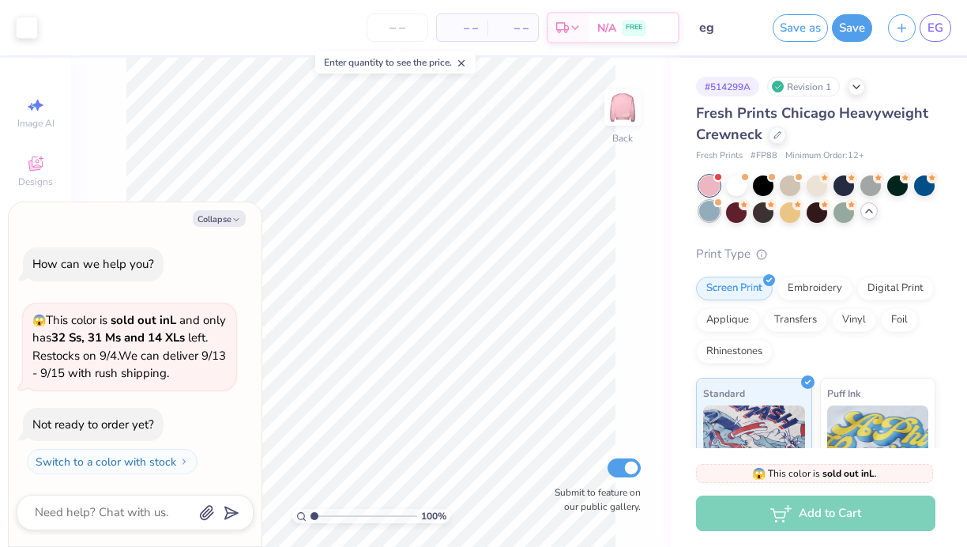
click at [714, 209] on div at bounding box center [709, 211] width 21 height 21
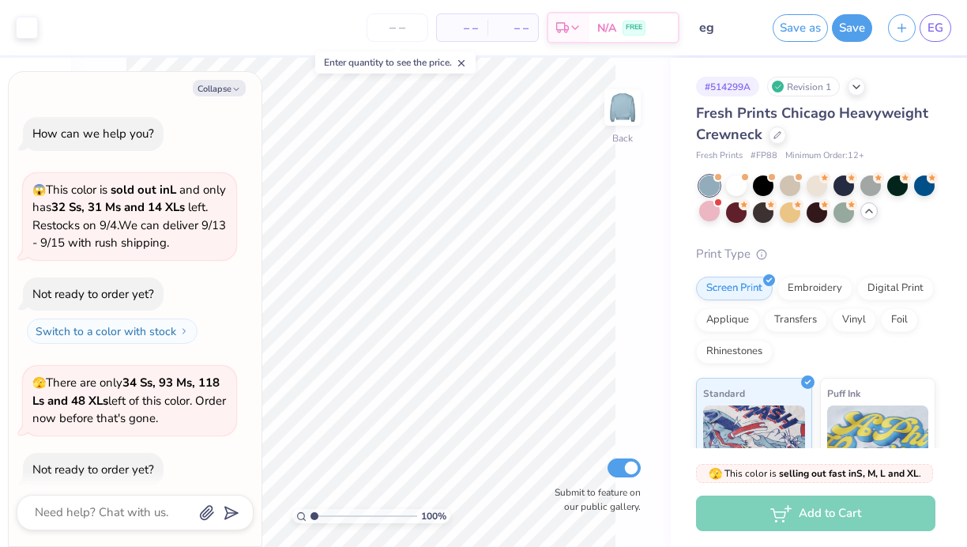
scroll to position [45, 0]
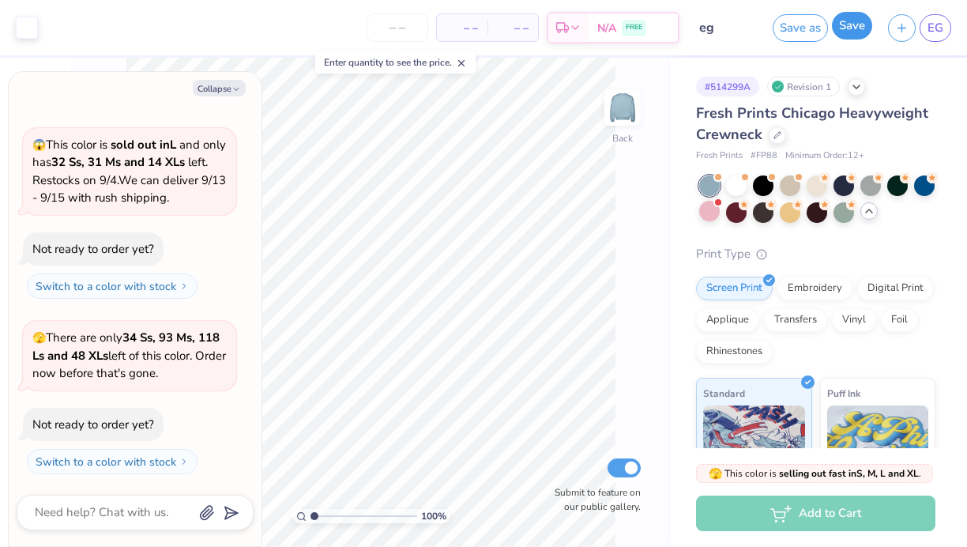
click at [852, 25] on button "Save" at bounding box center [852, 26] width 40 height 28
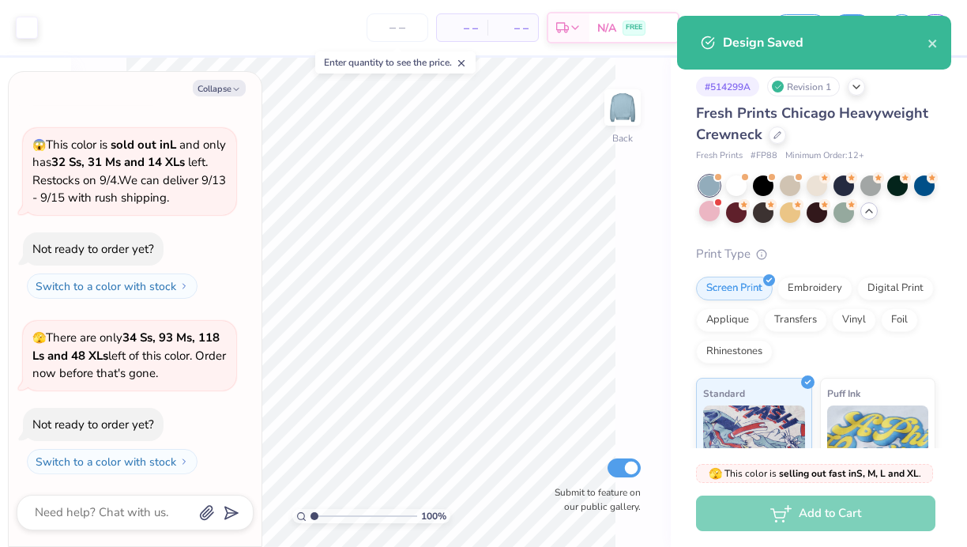
click at [932, 22] on div "Design Saved" at bounding box center [814, 43] width 274 height 54
click at [933, 40] on icon "close" at bounding box center [933, 43] width 11 height 13
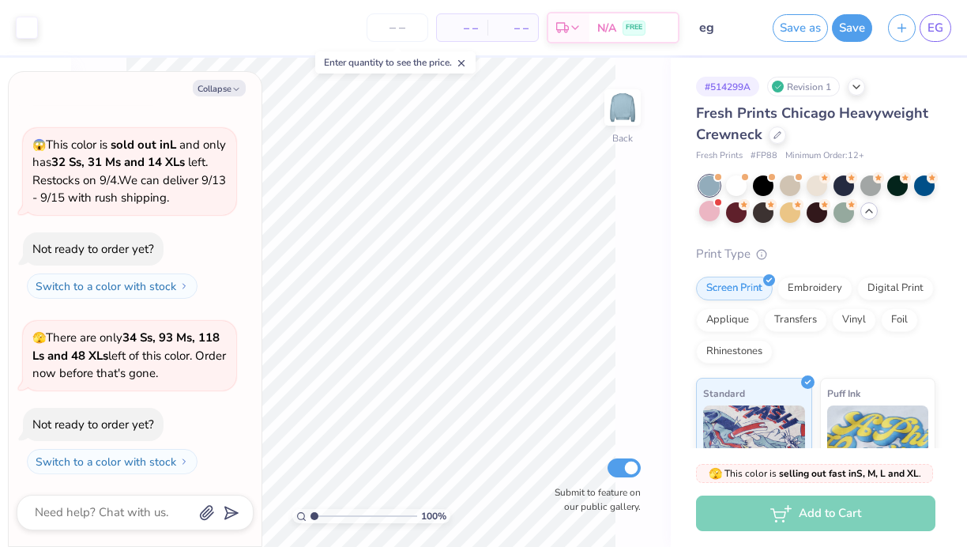
click at [939, 28] on div "Design Saved" at bounding box center [814, 49] width 281 height 72
type textarea "x"
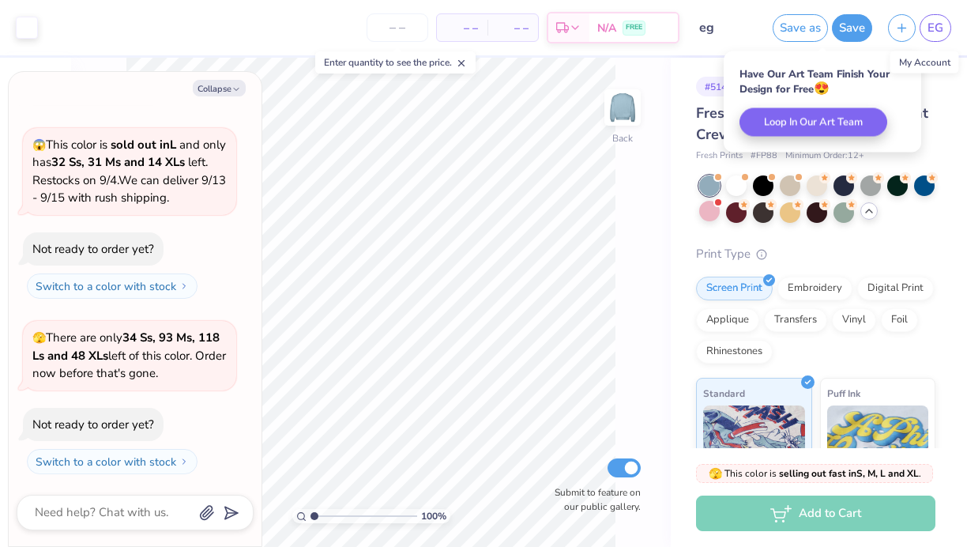
click at [939, 28] on span "EG" at bounding box center [936, 28] width 16 height 18
